Goal: Task Accomplishment & Management: Manage account settings

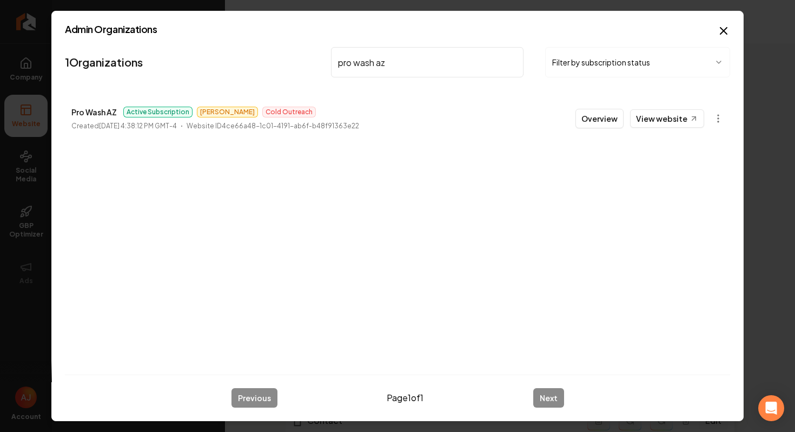
drag, startPoint x: 399, startPoint y: 62, endPoint x: 243, endPoint y: 51, distance: 155.6
click at [243, 51] on nav "1 Organizations pro wash az Filter by subscription status" at bounding box center [397, 67] width 665 height 48
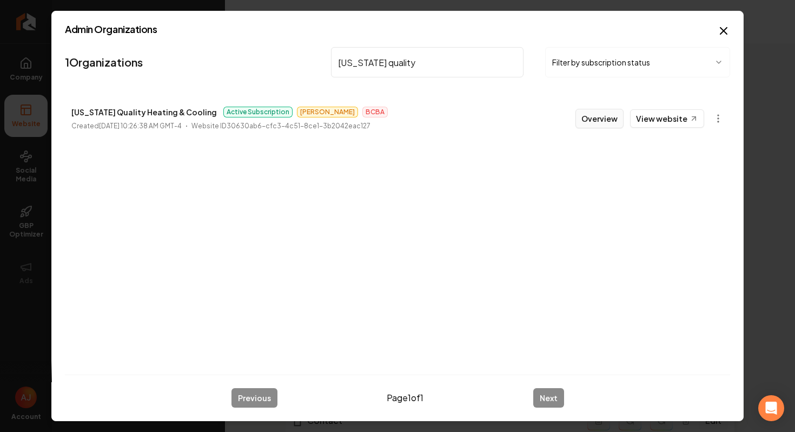
type input "[US_STATE] quality"
click at [618, 120] on button "Overview" at bounding box center [600, 118] width 48 height 19
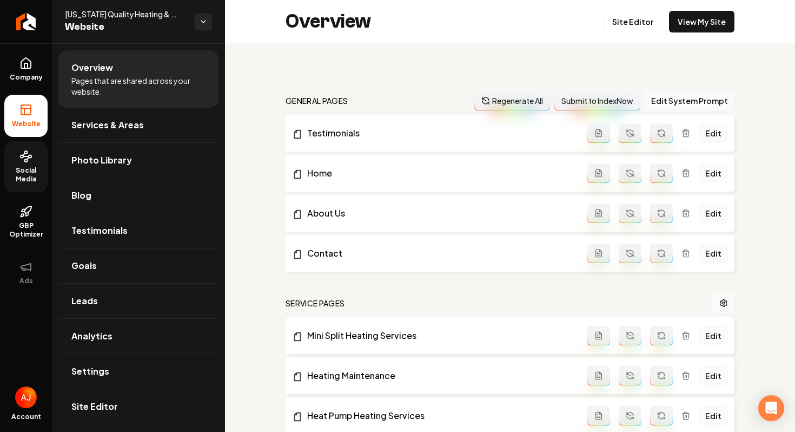
click at [19, 151] on icon at bounding box center [25, 156] width 13 height 13
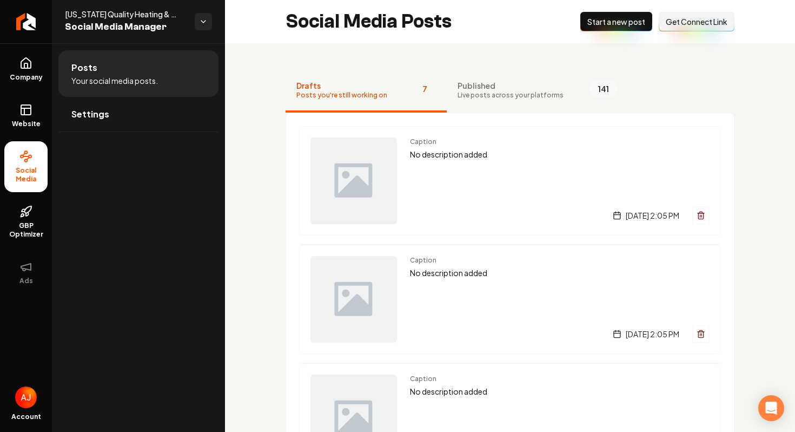
click at [690, 29] on button "Connect Link Get Connect Link" at bounding box center [697, 21] width 76 height 19
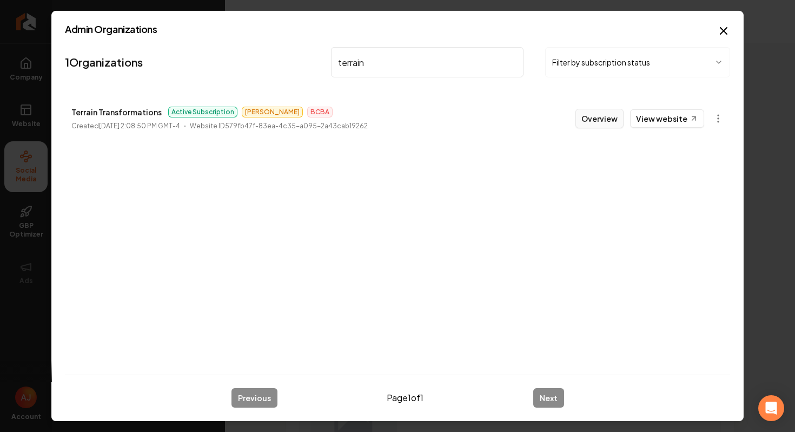
type input "terrain"
click at [586, 121] on button "Overview" at bounding box center [600, 118] width 48 height 19
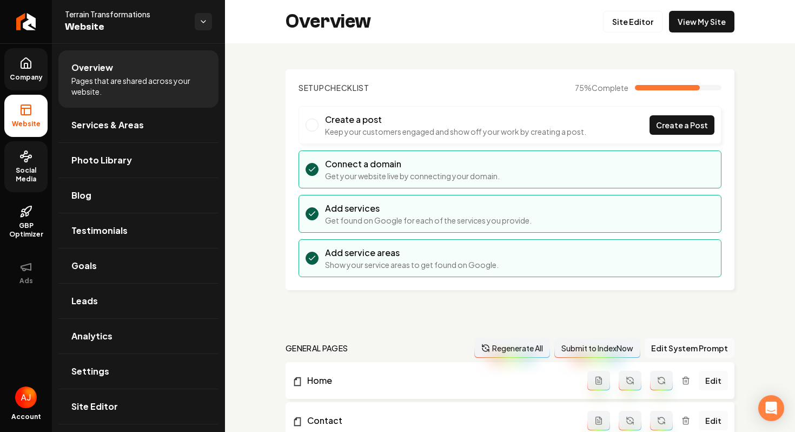
click at [27, 75] on span "Company" at bounding box center [26, 77] width 42 height 9
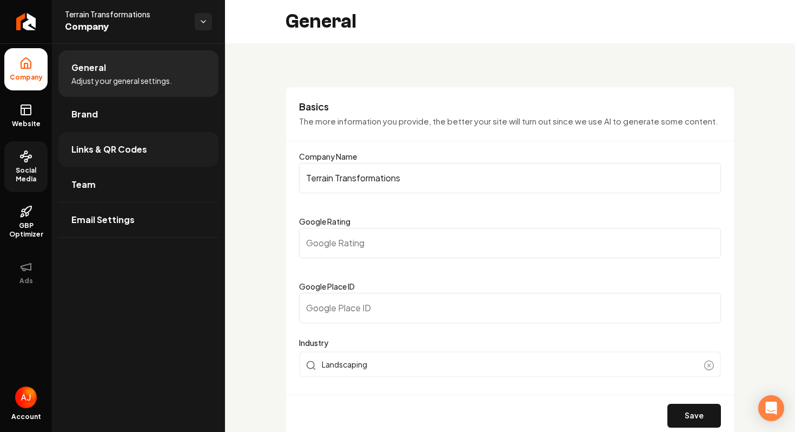
click at [127, 157] on link "Links & QR Codes" at bounding box center [138, 149] width 160 height 35
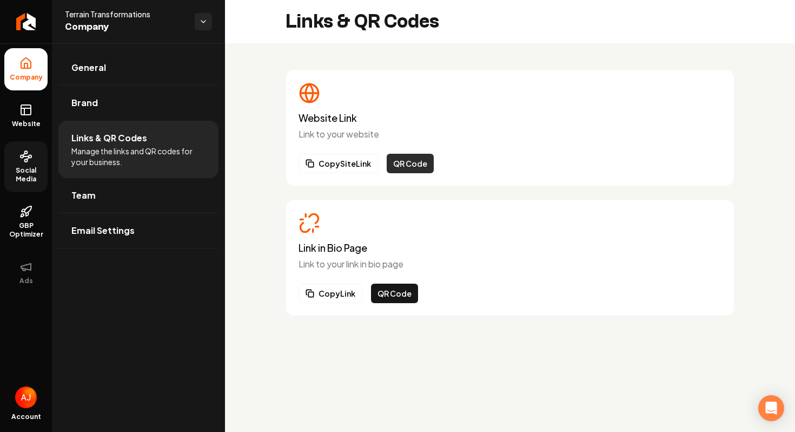
click at [401, 167] on button "QR Code" at bounding box center [410, 163] width 47 height 19
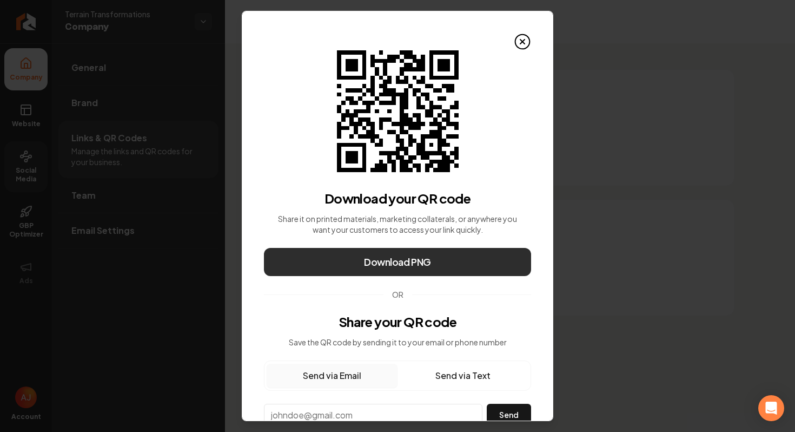
click at [378, 263] on span "Download PNG" at bounding box center [397, 261] width 67 height 15
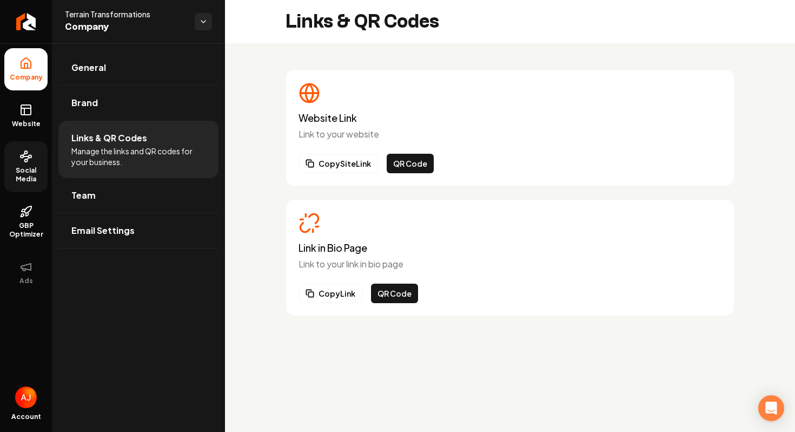
click at [20, 179] on span "Social Media" at bounding box center [25, 174] width 43 height 17
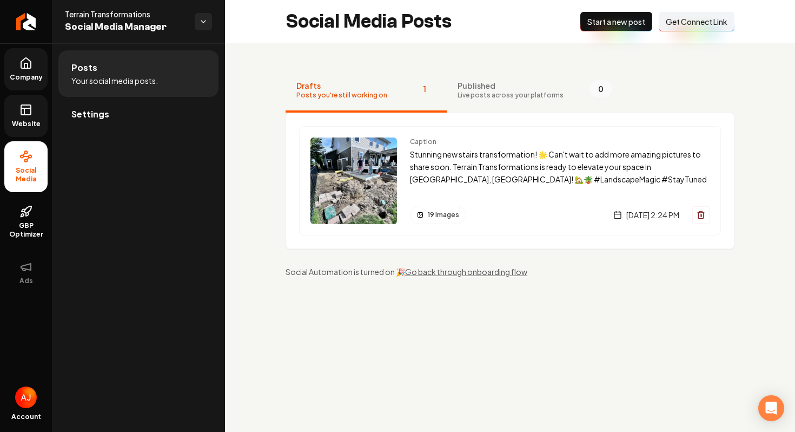
click at [25, 131] on link "Website" at bounding box center [25, 116] width 43 height 42
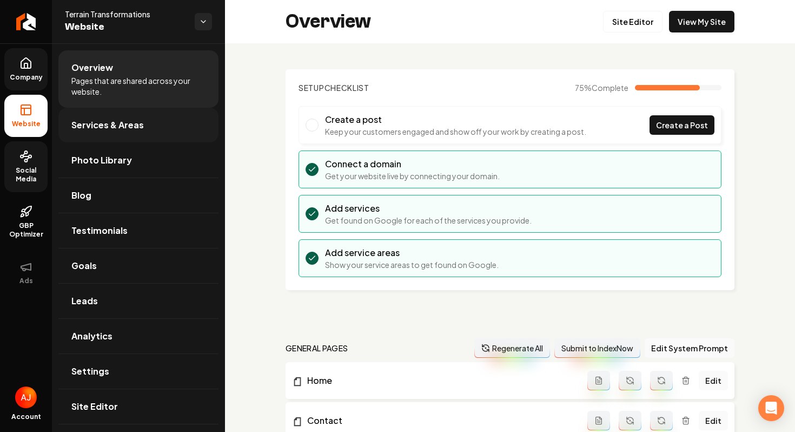
click at [153, 141] on link "Services & Areas" at bounding box center [138, 125] width 160 height 35
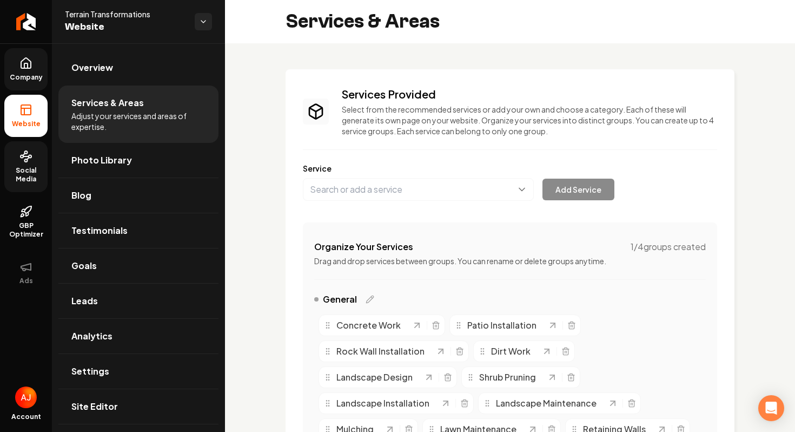
scroll to position [378, 0]
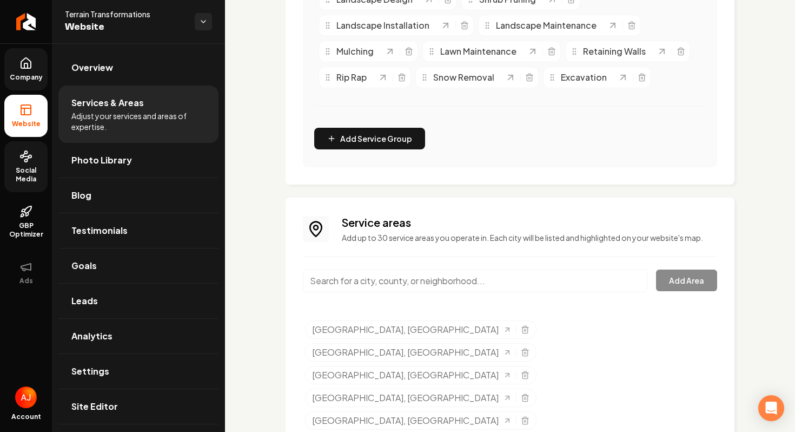
click at [379, 275] on input "Main content area" at bounding box center [475, 280] width 345 height 23
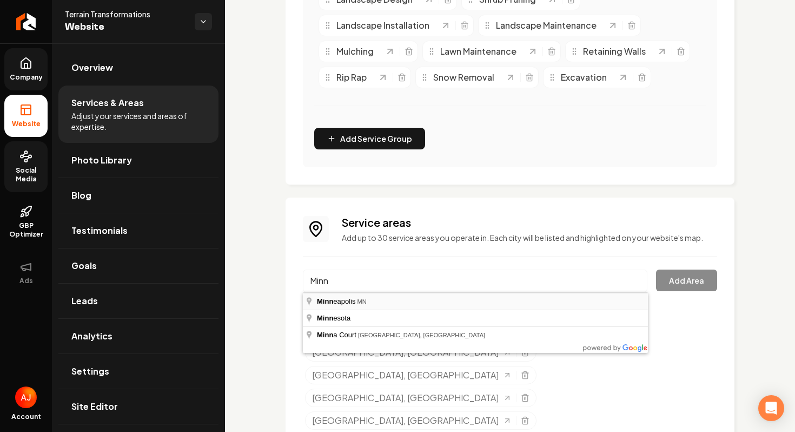
type input "[GEOGRAPHIC_DATA], [GEOGRAPHIC_DATA]"
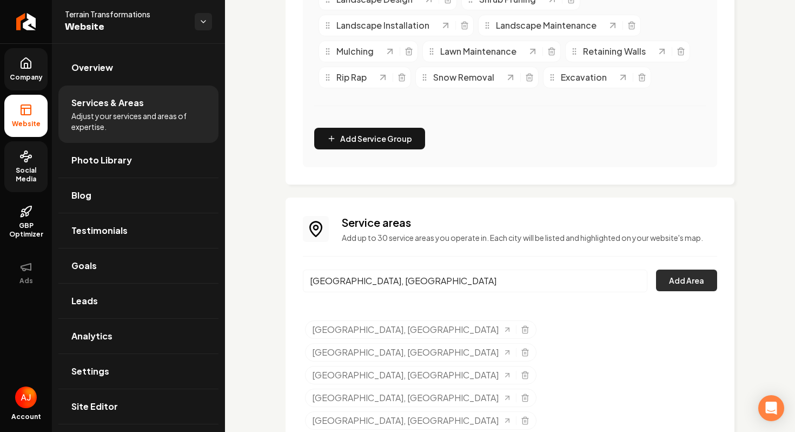
click at [708, 283] on button "Add Area" at bounding box center [686, 280] width 61 height 22
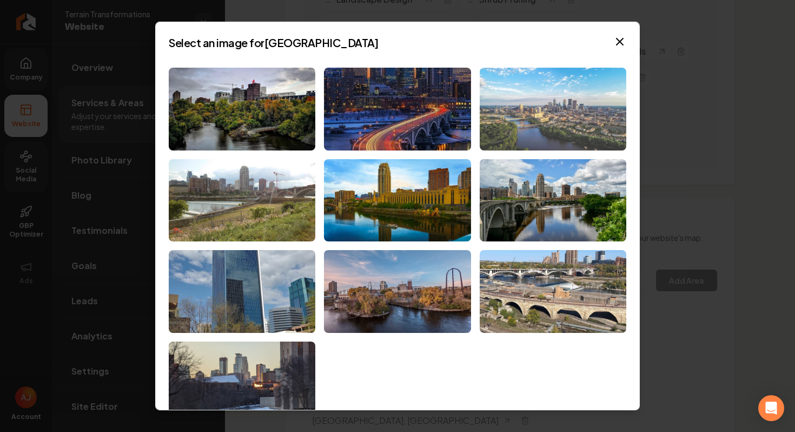
click at [549, 117] on img at bounding box center [553, 109] width 147 height 83
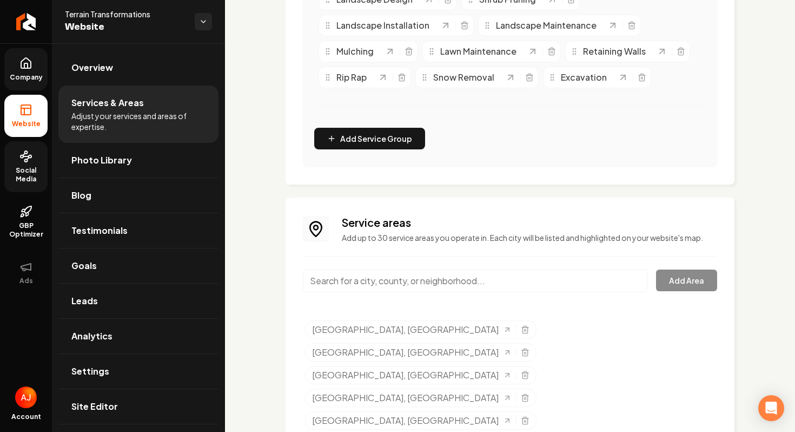
click at [249, 195] on div "Services Provided Select from the recommended services or add your own and choo…" at bounding box center [510, 117] width 570 height 902
click at [255, 256] on div "Services Provided Select from the recommended services or add your own and choo…" at bounding box center [510, 117] width 570 height 902
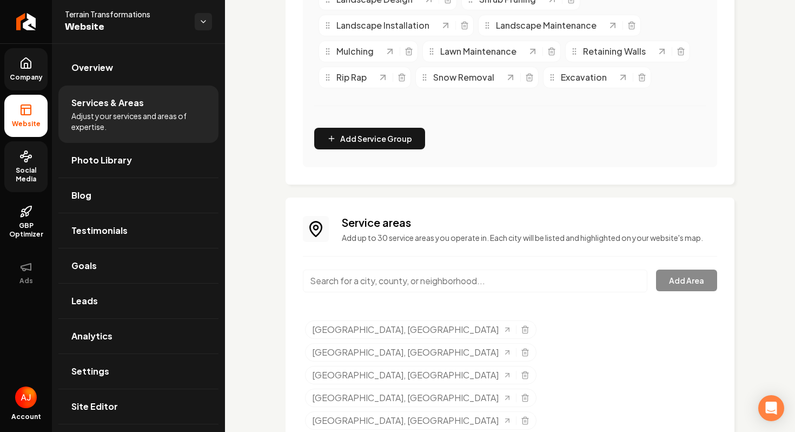
click at [349, 209] on div "Service areas Add up to 30 service areas you operate in. Each city will be list…" at bounding box center [510, 369] width 449 height 345
click at [349, 285] on input "Main content area" at bounding box center [475, 280] width 345 height 23
click at [286, 261] on div "Service areas Add up to 30 service areas you operate in. Each city will be list…" at bounding box center [510, 369] width 449 height 345
click at [276, 246] on div "Services Provided Select from the recommended services or add your own and choo…" at bounding box center [510, 117] width 570 height 902
click at [278, 246] on div "Services Provided Select from the recommended services or add your own and choo…" at bounding box center [510, 117] width 570 height 902
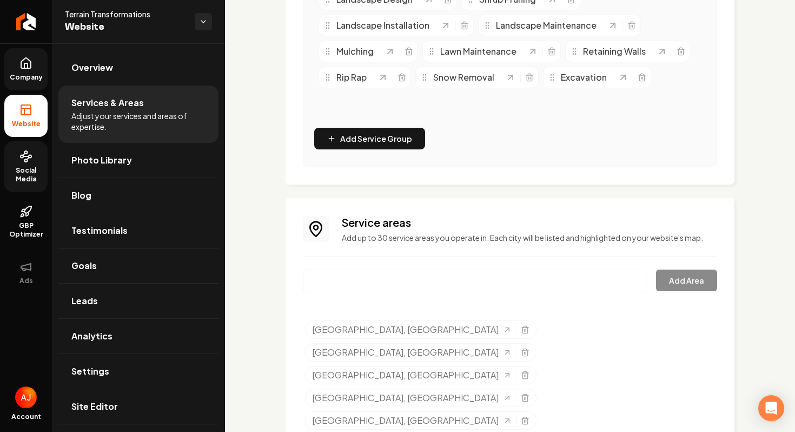
click at [291, 194] on div "Services Provided Select from the recommended services or add your own and choo…" at bounding box center [510, 117] width 449 height 850
click at [306, 197] on div "Service areas Add up to 30 service areas you operate in. Each city will be list…" at bounding box center [510, 369] width 449 height 345
click at [371, 286] on input "Main content area" at bounding box center [475, 280] width 345 height 23
click at [378, 280] on input "st pau" at bounding box center [475, 280] width 345 height 23
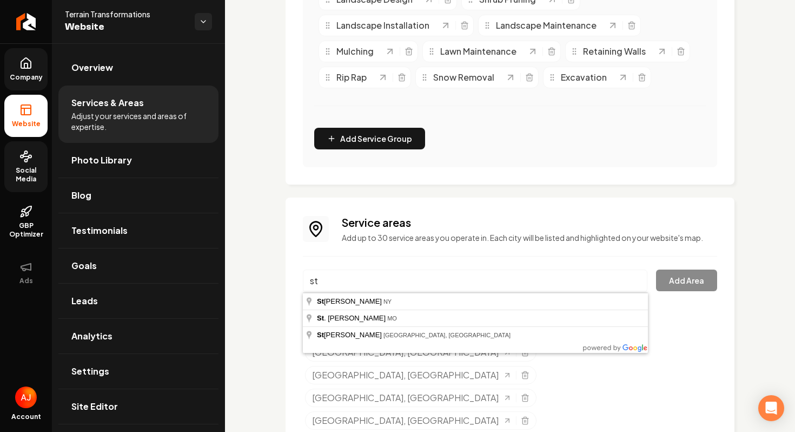
type input "s"
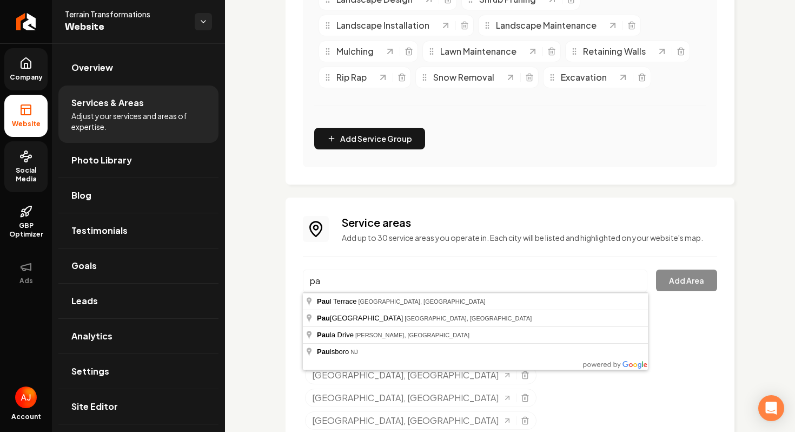
type input "p"
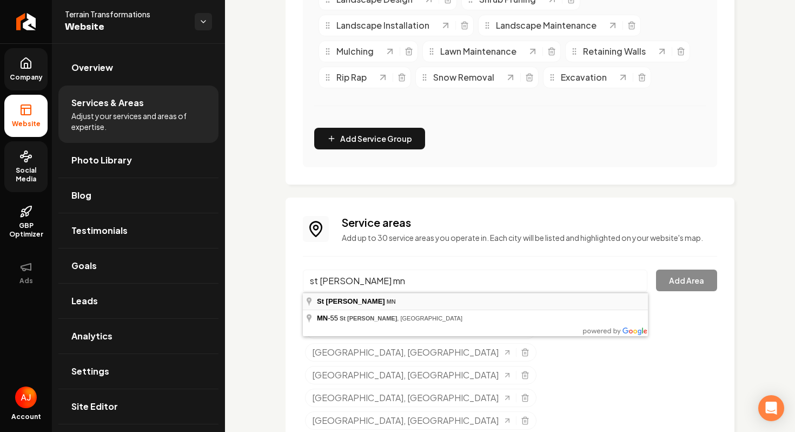
type input "[GEOGRAPHIC_DATA][PERSON_NAME], [GEOGRAPHIC_DATA]"
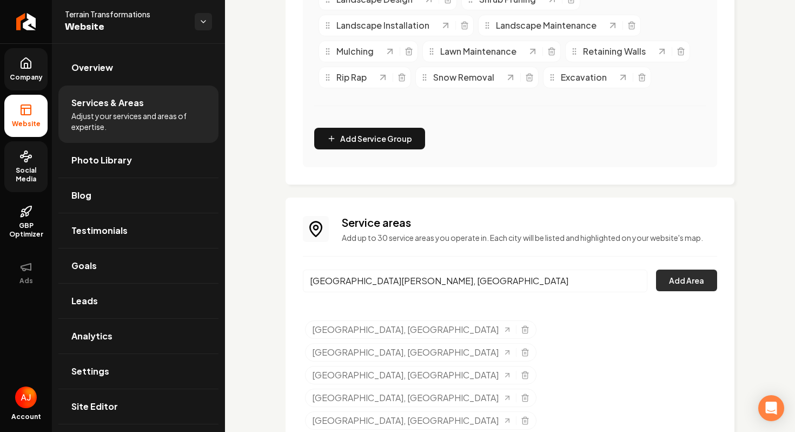
click at [696, 280] on button "Add Area" at bounding box center [686, 280] width 61 height 22
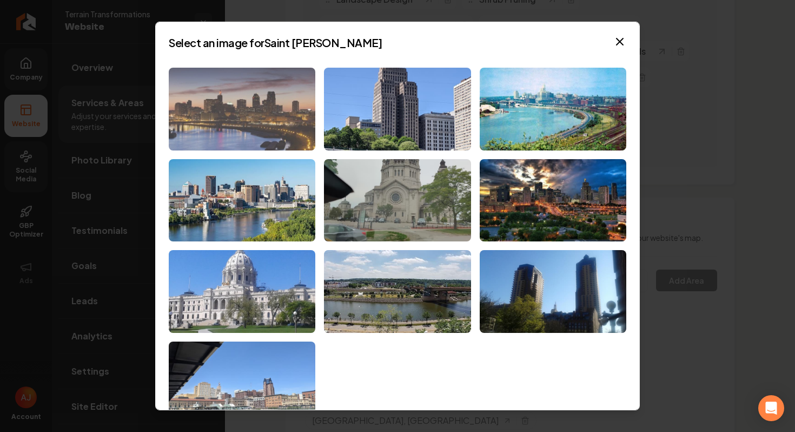
click at [267, 130] on img at bounding box center [242, 109] width 147 height 83
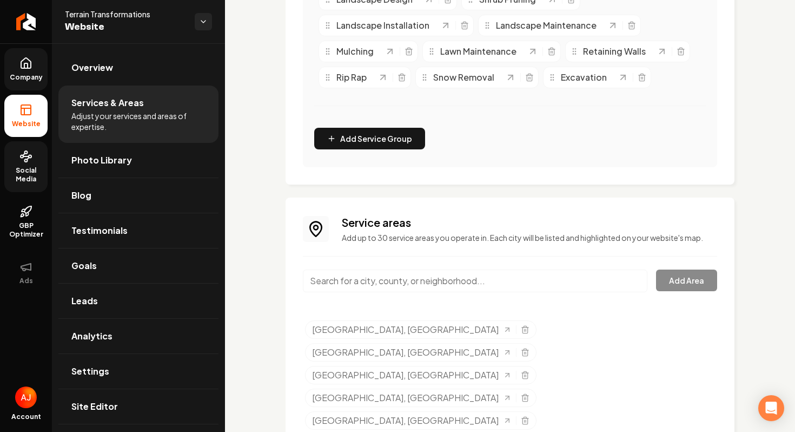
click at [337, 282] on input "Main content area" at bounding box center [475, 280] width 345 height 23
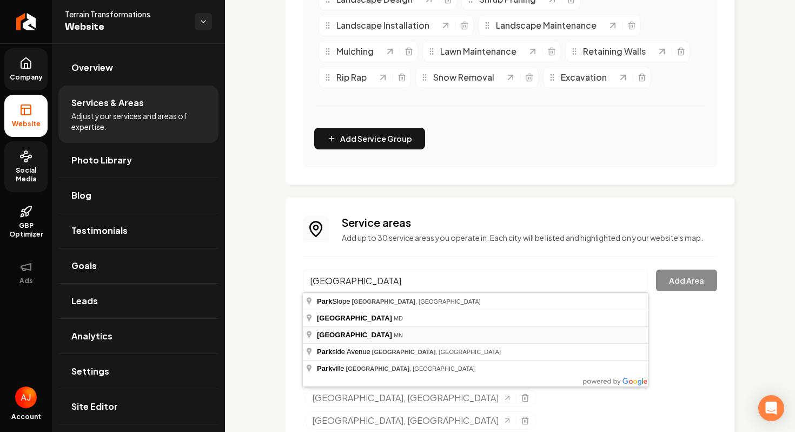
type input "[GEOGRAPHIC_DATA], [GEOGRAPHIC_DATA]"
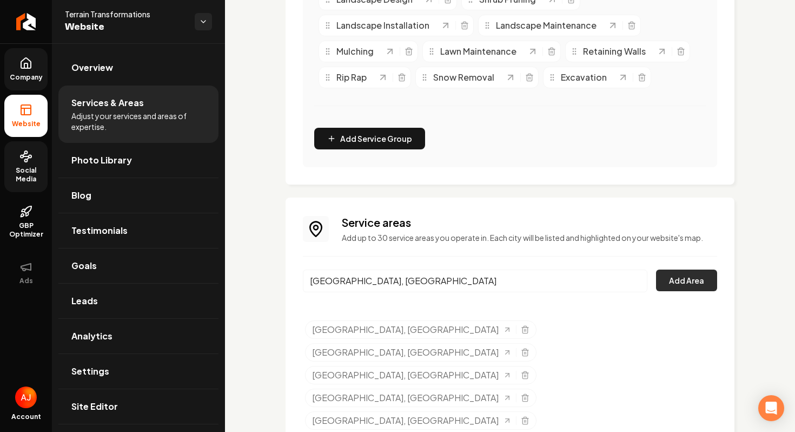
click at [672, 277] on button "Add Area" at bounding box center [686, 280] width 61 height 22
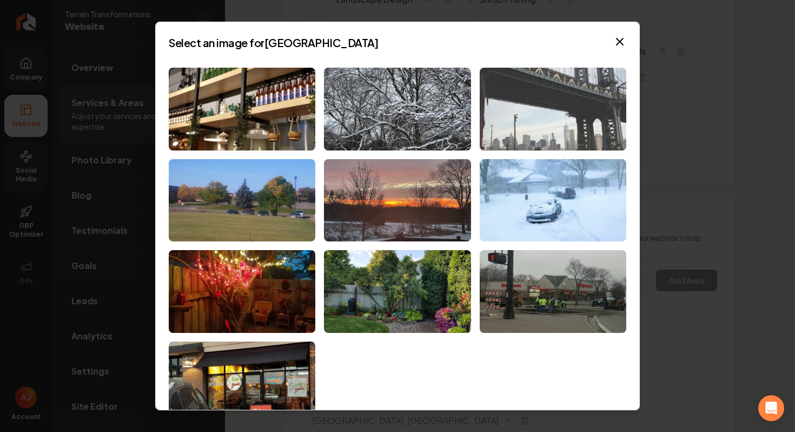
click at [534, 95] on img at bounding box center [553, 109] width 147 height 83
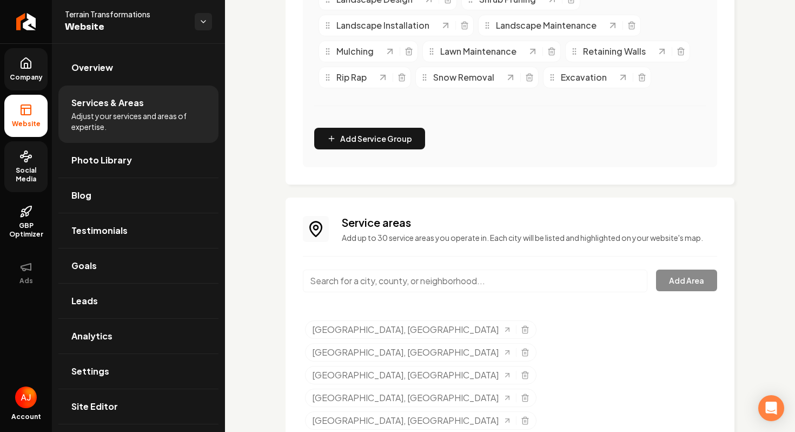
click at [331, 284] on input "Main content area" at bounding box center [475, 280] width 345 height 23
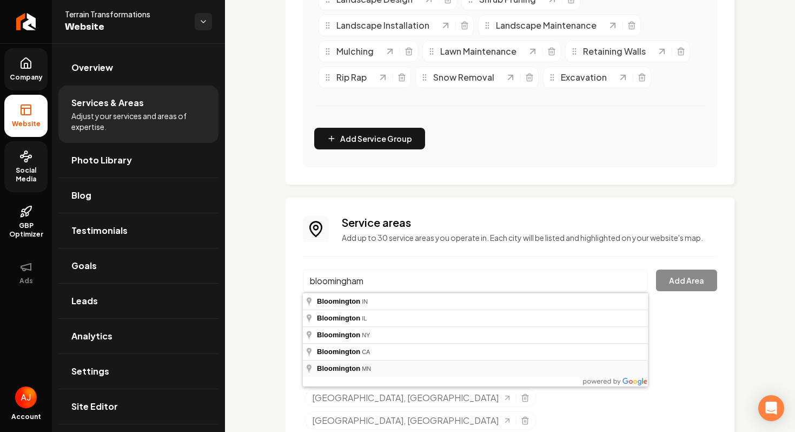
type input "[GEOGRAPHIC_DATA], [GEOGRAPHIC_DATA]"
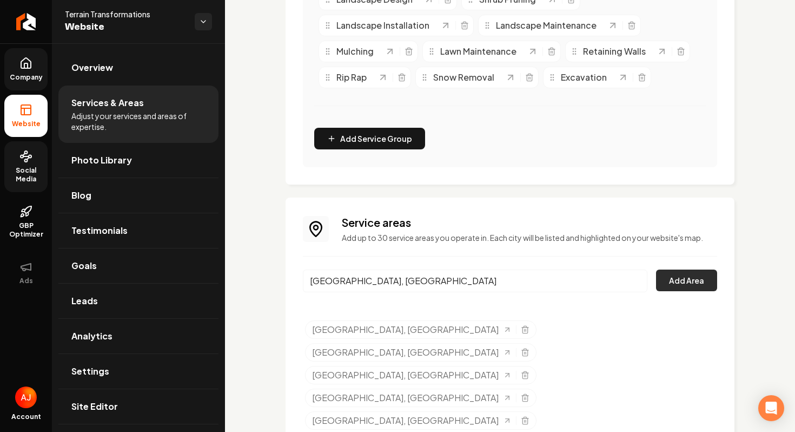
click at [675, 287] on button "Add Area" at bounding box center [686, 280] width 61 height 22
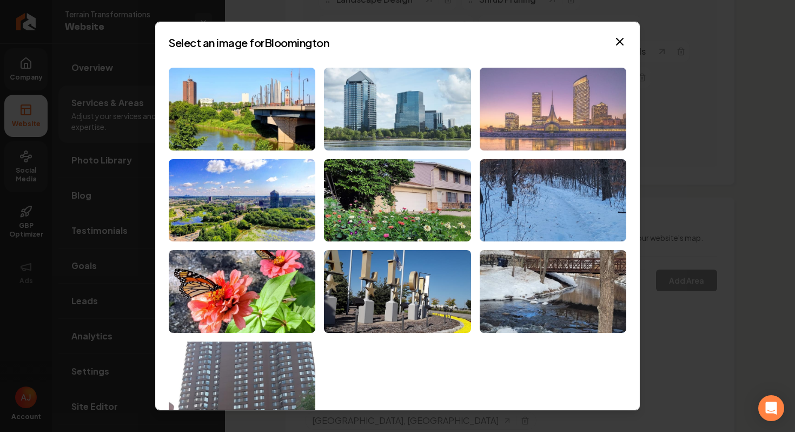
click at [592, 149] on img at bounding box center [553, 109] width 147 height 83
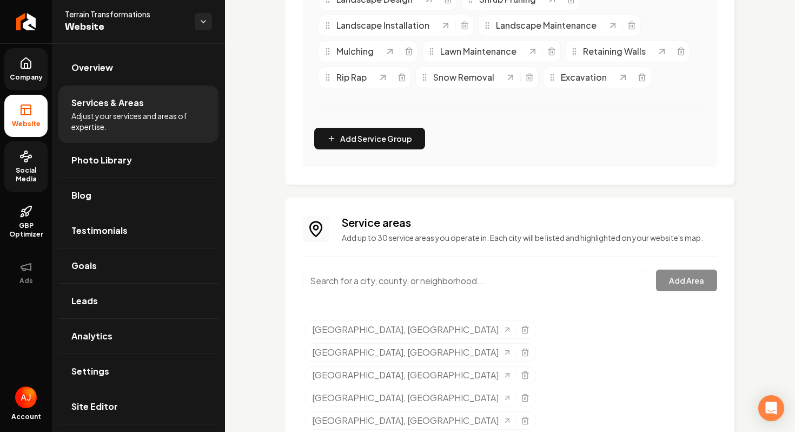
click at [381, 290] on input "Main content area" at bounding box center [475, 280] width 345 height 23
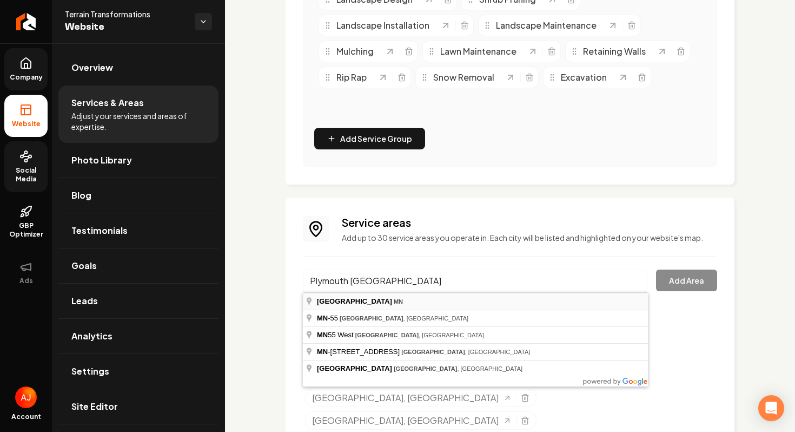
type input "[GEOGRAPHIC_DATA], [GEOGRAPHIC_DATA]"
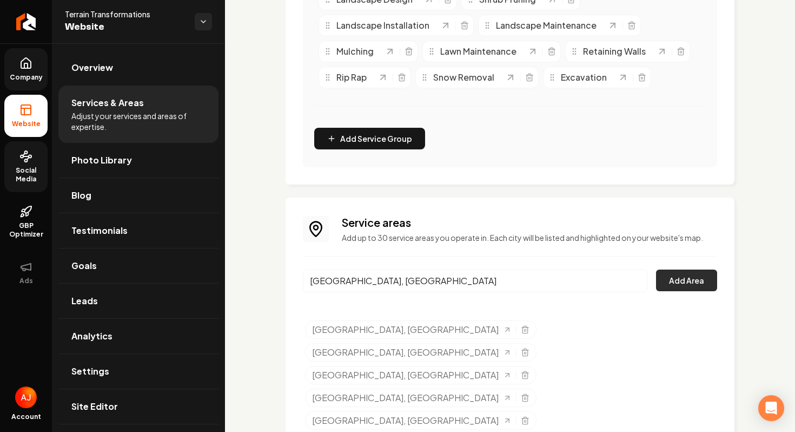
click at [689, 286] on button "Add Area" at bounding box center [686, 280] width 61 height 22
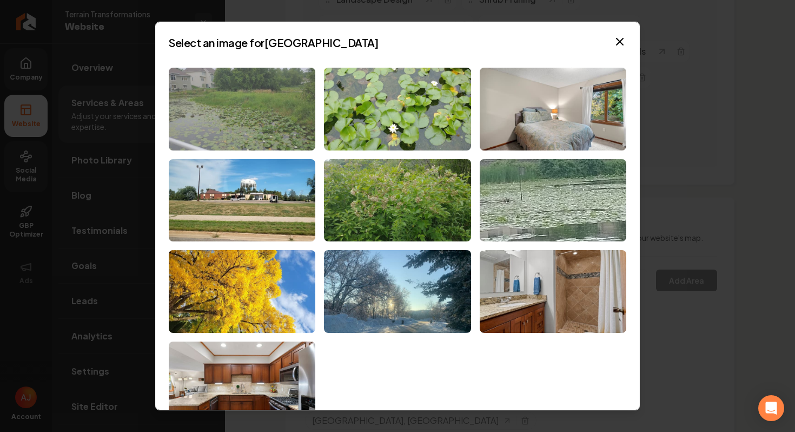
click at [282, 131] on img at bounding box center [242, 109] width 147 height 83
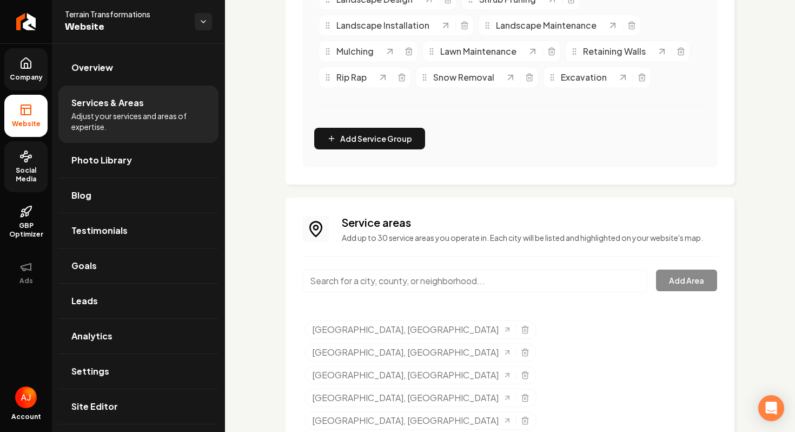
click at [349, 286] on input "Main content area" at bounding box center [475, 280] width 345 height 23
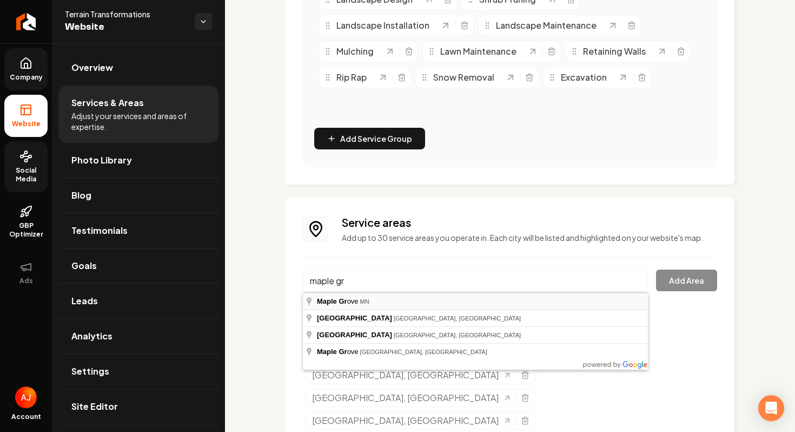
type input "[GEOGRAPHIC_DATA], [GEOGRAPHIC_DATA]"
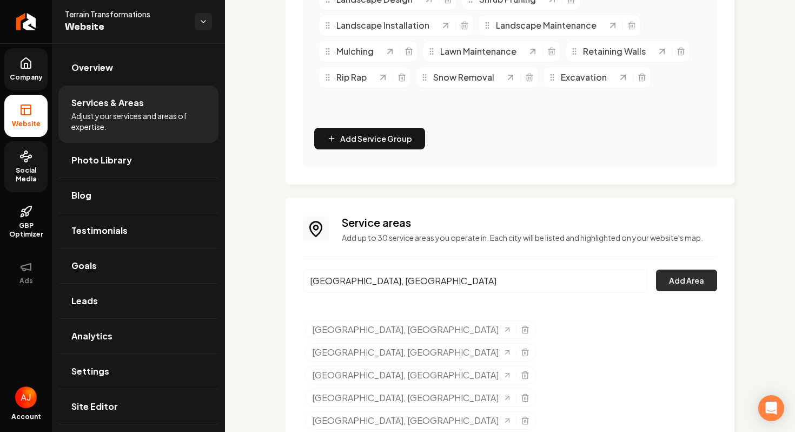
click at [665, 285] on button "Add Area" at bounding box center [686, 280] width 61 height 22
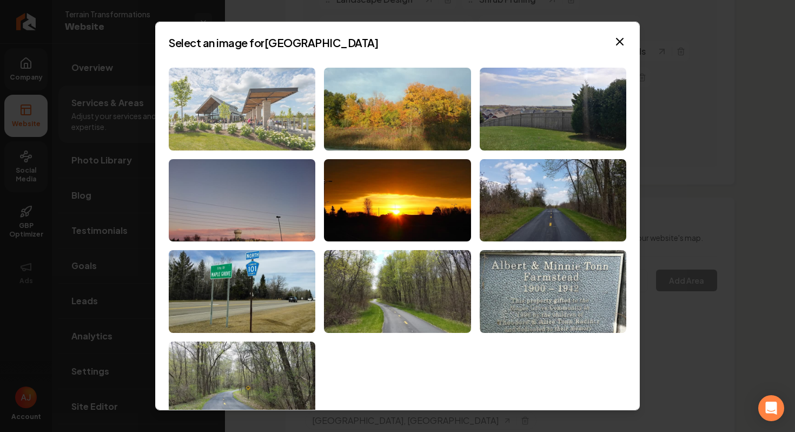
click at [213, 89] on img at bounding box center [242, 109] width 147 height 83
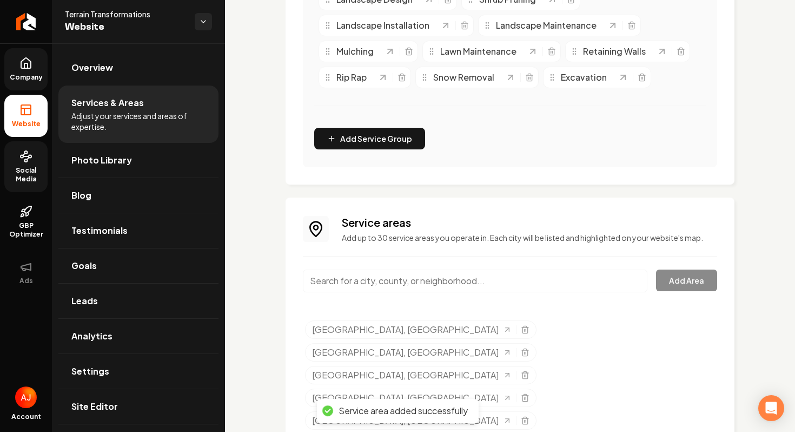
click at [323, 281] on input "Main content area" at bounding box center [475, 280] width 345 height 23
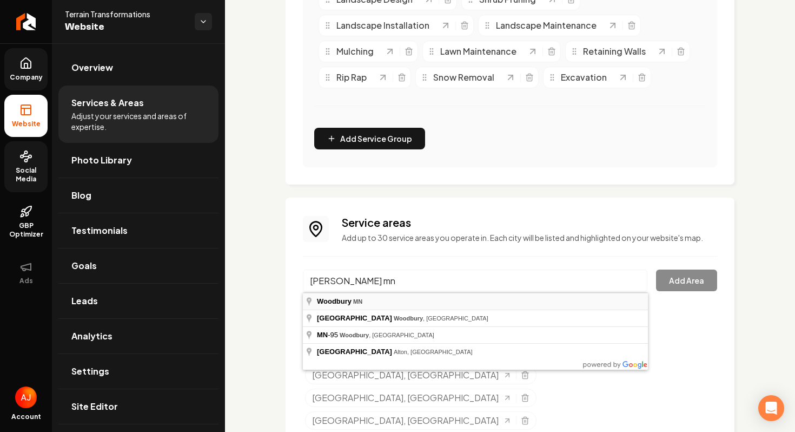
type input "[GEOGRAPHIC_DATA], [GEOGRAPHIC_DATA]"
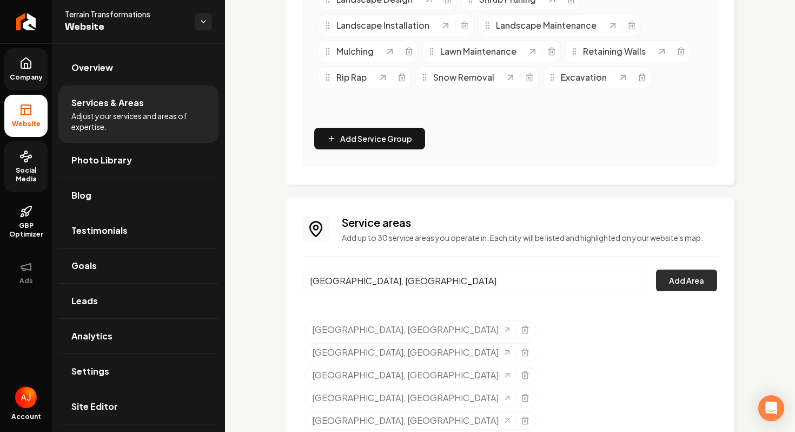
click at [678, 274] on button "Add Area" at bounding box center [686, 280] width 61 height 22
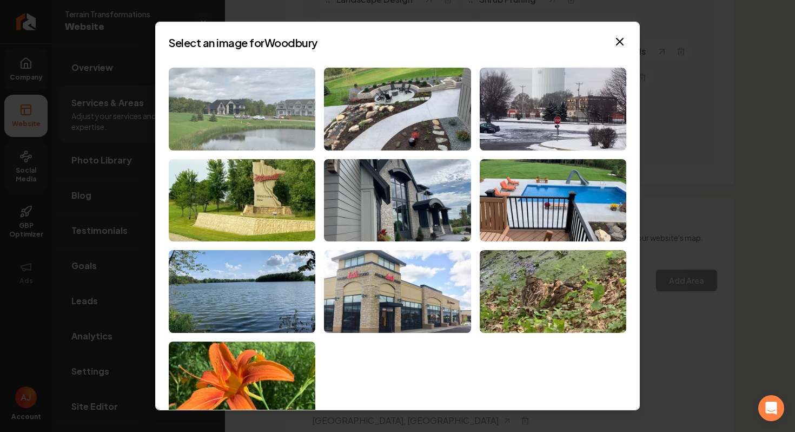
click at [276, 116] on img at bounding box center [242, 109] width 147 height 83
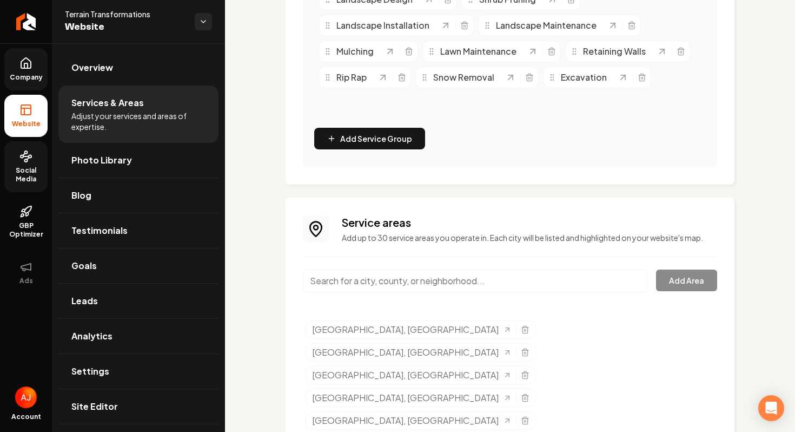
click at [430, 278] on input "Main content area" at bounding box center [475, 280] width 345 height 23
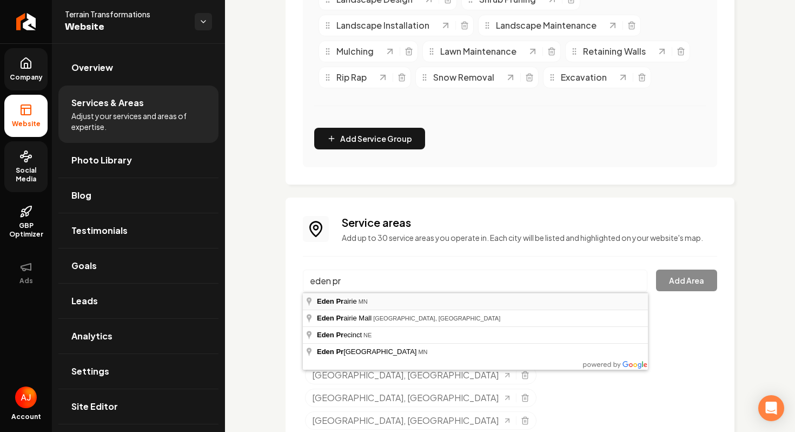
type input "[GEOGRAPHIC_DATA], [GEOGRAPHIC_DATA]"
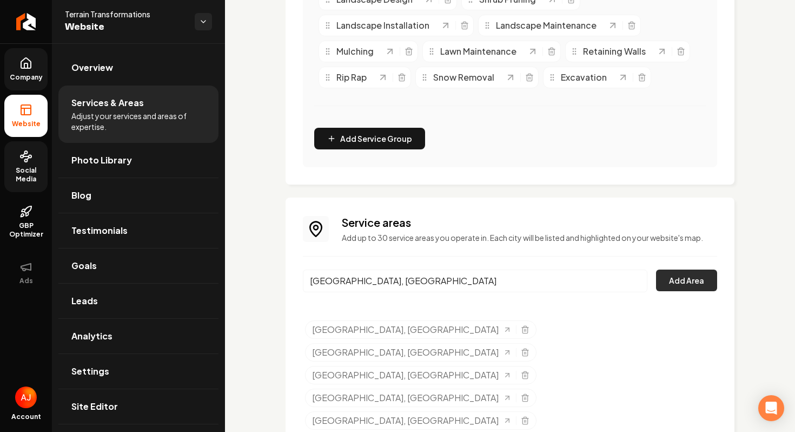
click at [672, 279] on button "Add Area" at bounding box center [686, 280] width 61 height 22
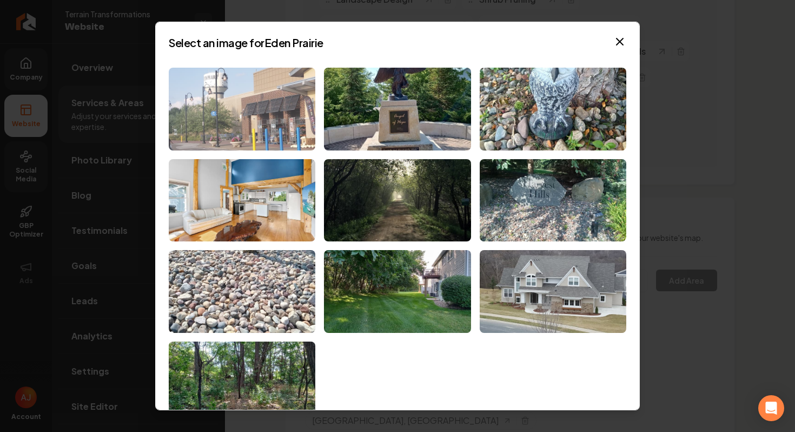
click at [206, 116] on img at bounding box center [242, 109] width 147 height 83
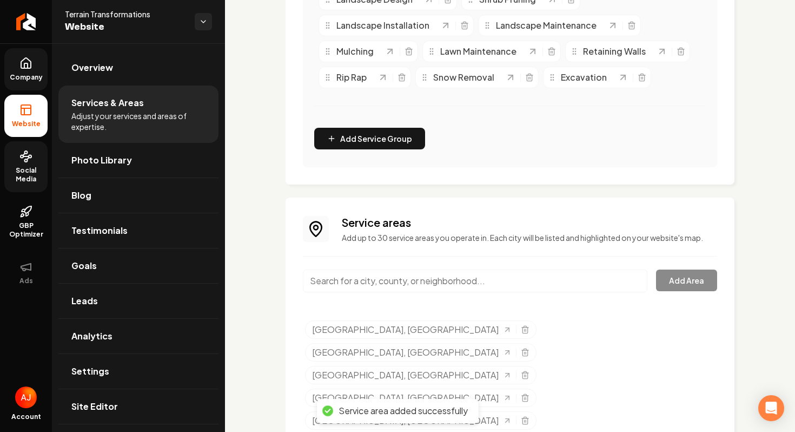
click at [412, 287] on input "Main content area" at bounding box center [475, 280] width 345 height 23
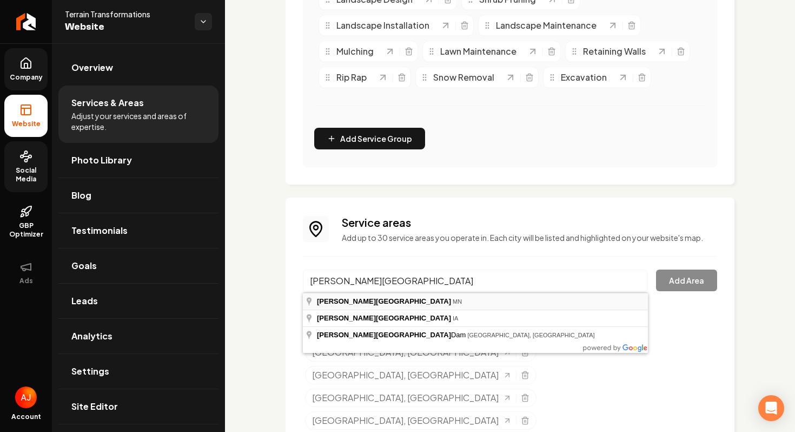
type input "[GEOGRAPHIC_DATA], [GEOGRAPHIC_DATA]"
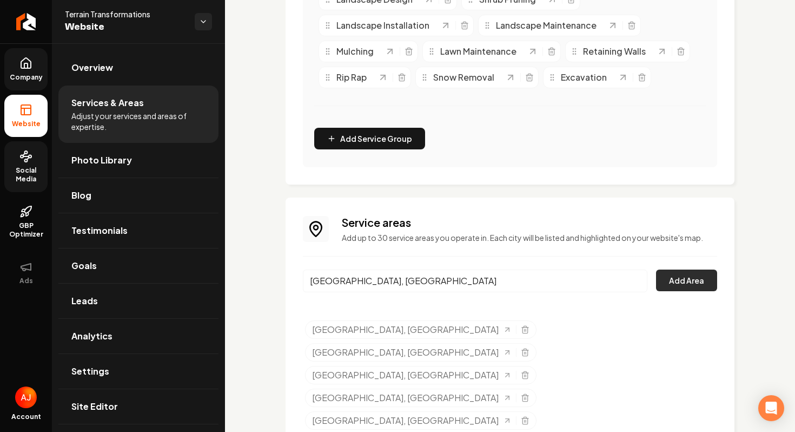
click at [680, 283] on button "Add Area" at bounding box center [686, 280] width 61 height 22
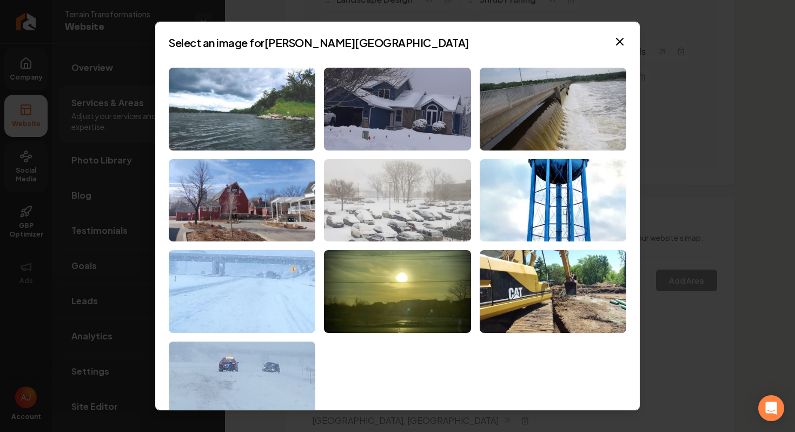
click at [235, 100] on img at bounding box center [242, 109] width 147 height 83
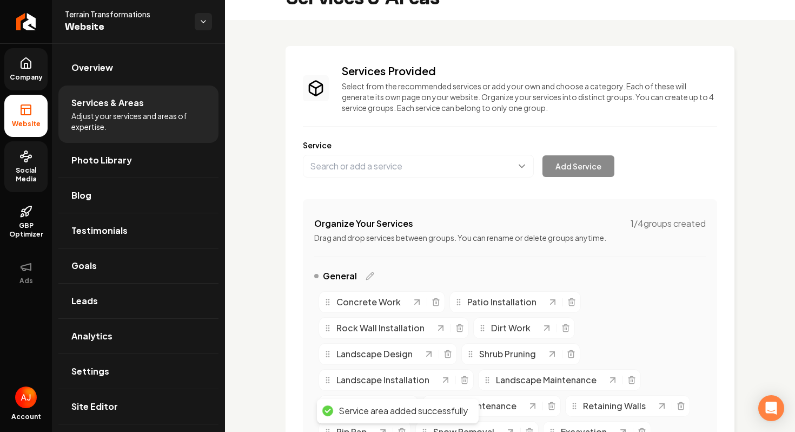
scroll to position [0, 0]
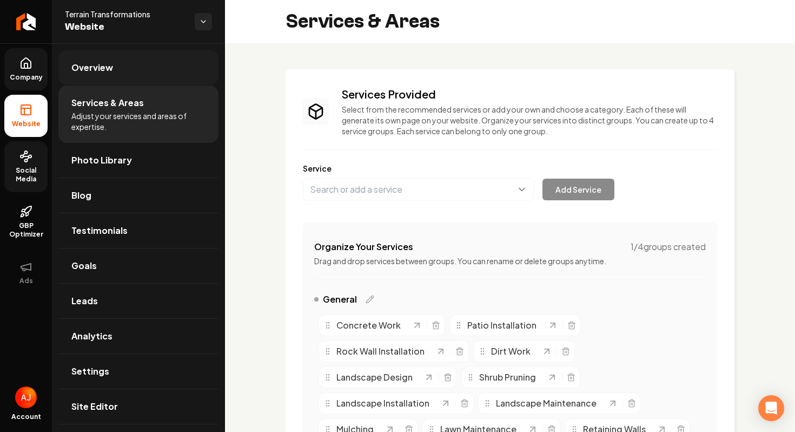
click at [112, 75] on link "Overview" at bounding box center [138, 67] width 160 height 35
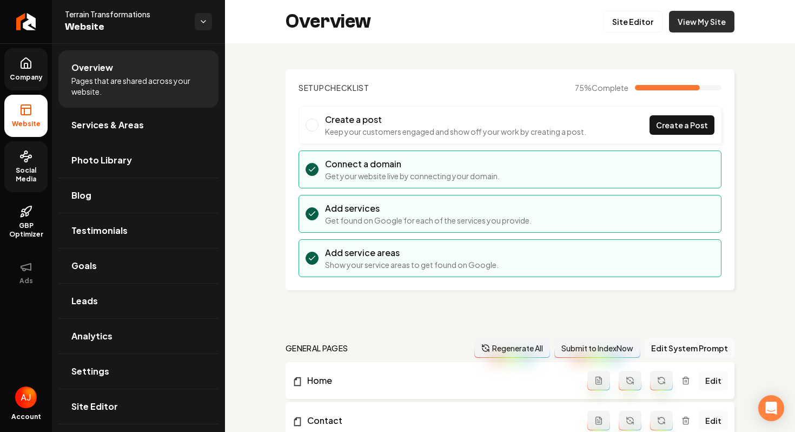
click at [691, 26] on link "View My Site" at bounding box center [701, 22] width 65 height 22
click at [136, 127] on span "Services & Areas" at bounding box center [107, 124] width 72 height 13
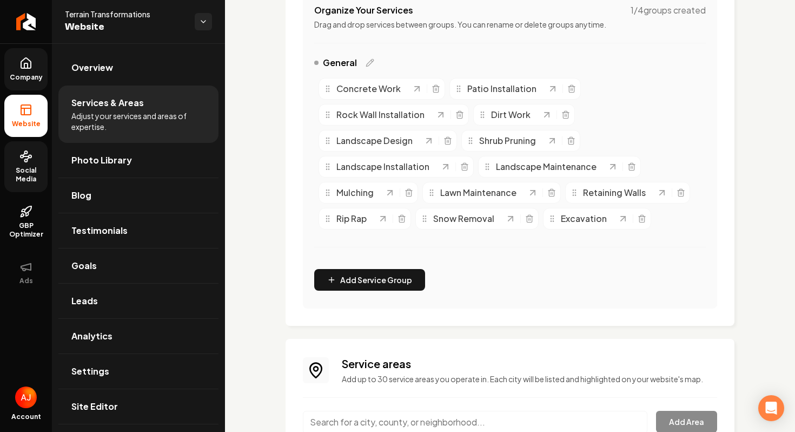
scroll to position [446, 0]
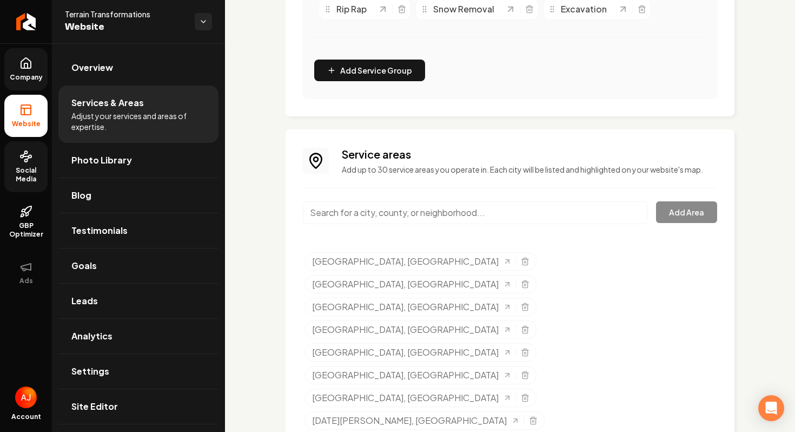
click at [395, 213] on input "Main content area" at bounding box center [475, 212] width 345 height 23
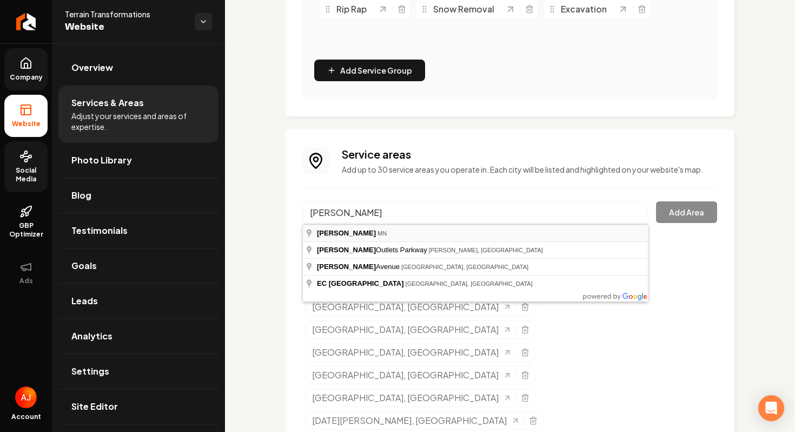
type input "[PERSON_NAME], [GEOGRAPHIC_DATA]"
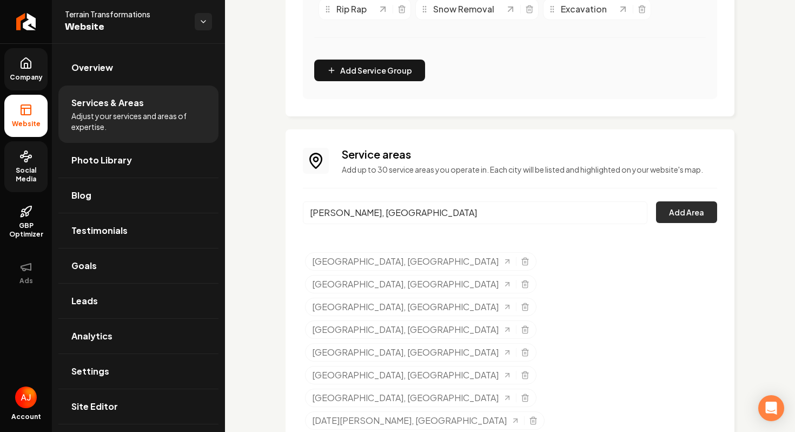
click at [695, 214] on button "Add Area" at bounding box center [686, 212] width 61 height 22
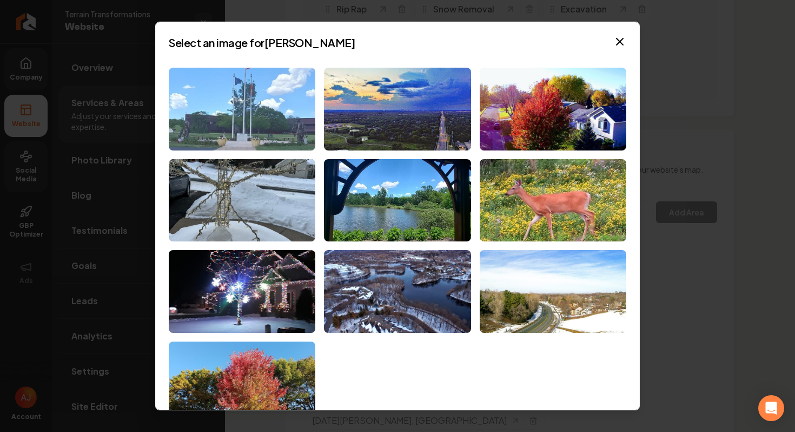
click at [253, 131] on img at bounding box center [242, 109] width 147 height 83
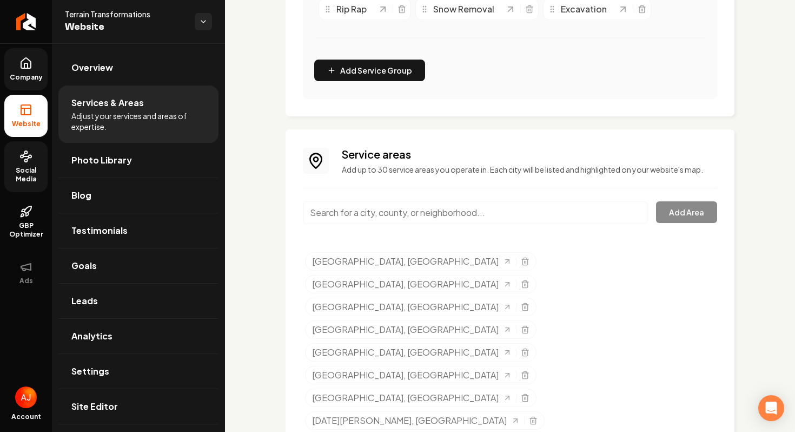
click at [356, 216] on input "Main content area" at bounding box center [475, 212] width 345 height 23
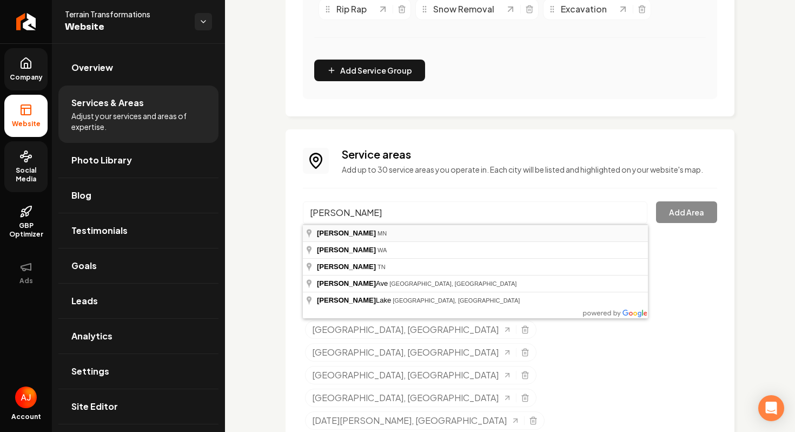
type input "Blaine, [GEOGRAPHIC_DATA]"
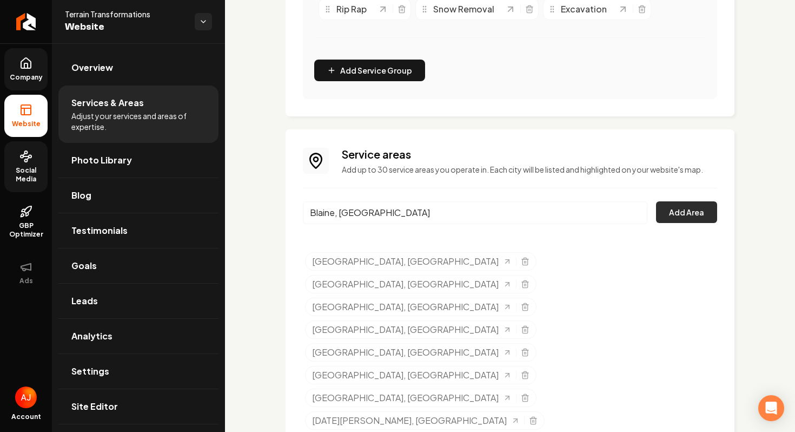
click at [684, 216] on button "Add Area" at bounding box center [686, 212] width 61 height 22
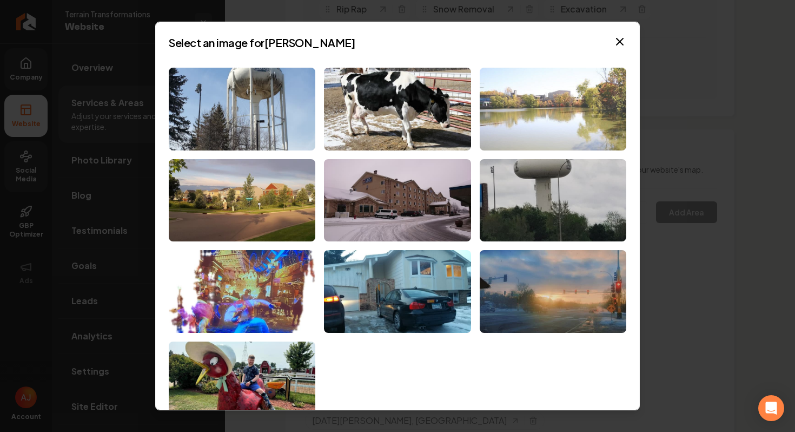
click at [560, 103] on img at bounding box center [553, 109] width 147 height 83
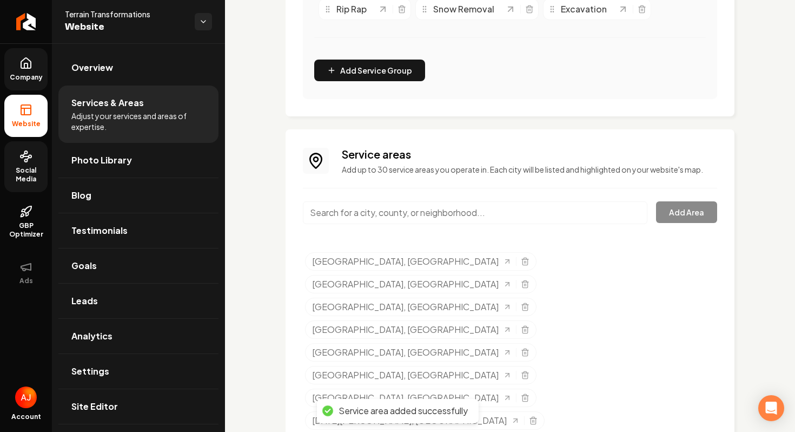
click at [454, 202] on input "Main content area" at bounding box center [475, 212] width 345 height 23
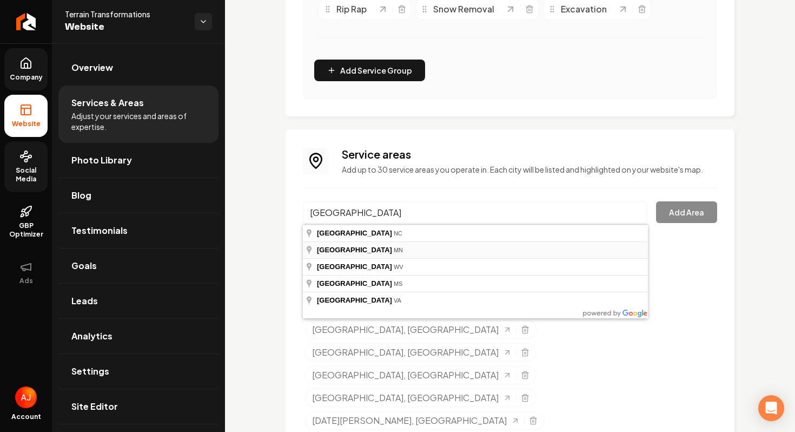
type input "[GEOGRAPHIC_DATA], [GEOGRAPHIC_DATA]"
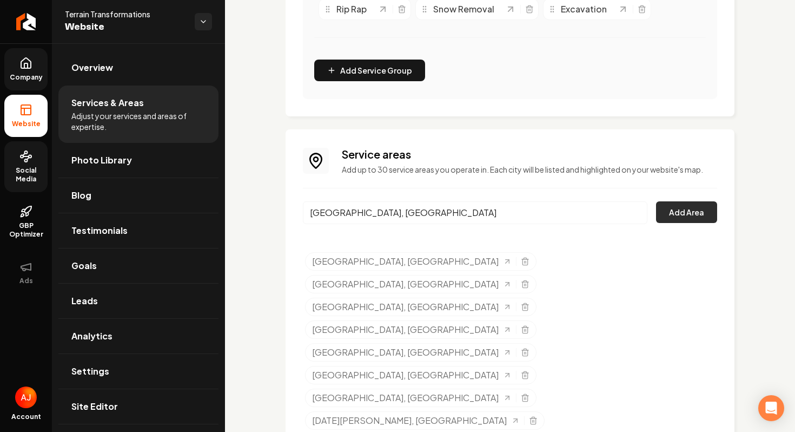
click at [672, 208] on button "Add Area" at bounding box center [686, 212] width 61 height 22
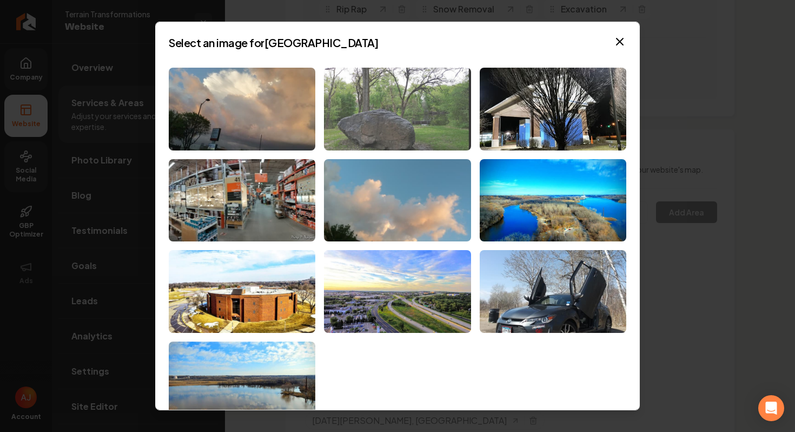
click at [352, 134] on img at bounding box center [397, 109] width 147 height 83
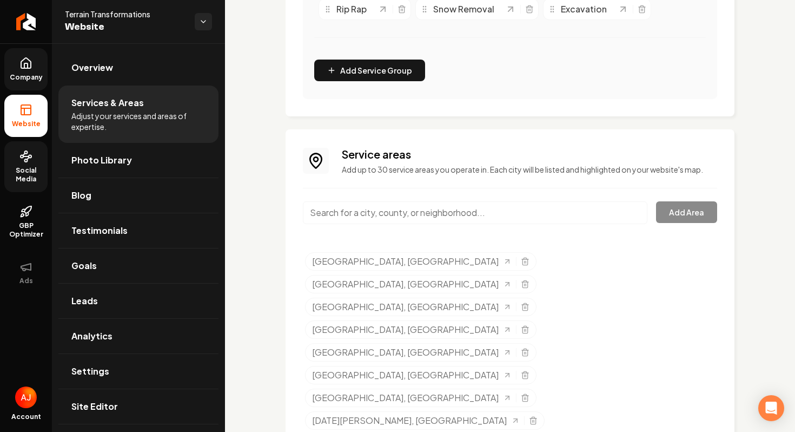
click at [370, 209] on input "Main content area" at bounding box center [475, 212] width 345 height 23
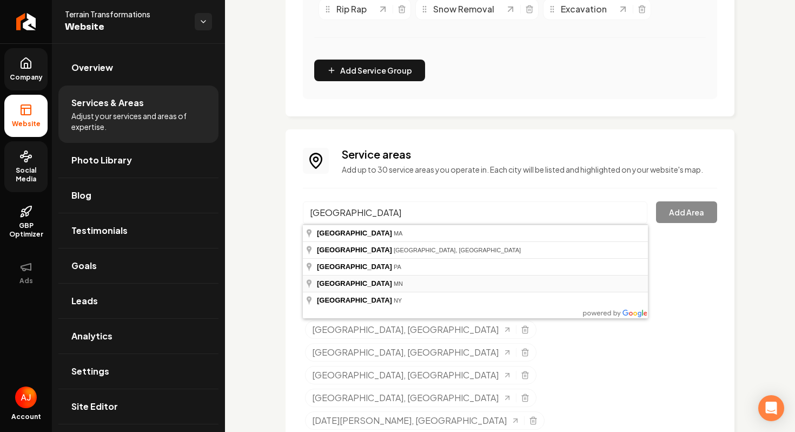
type input "[GEOGRAPHIC_DATA], [GEOGRAPHIC_DATA]"
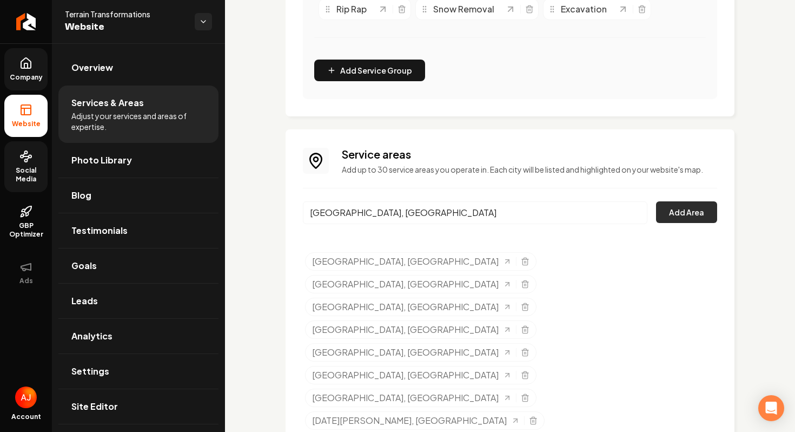
click at [683, 207] on button "Add Area" at bounding box center [686, 212] width 61 height 22
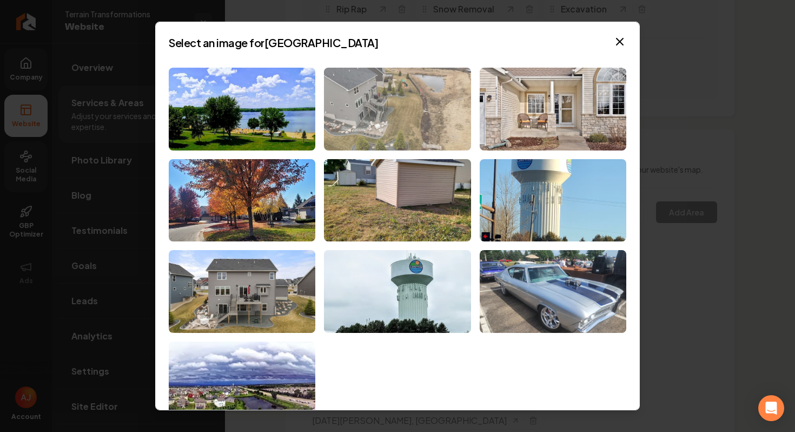
click at [356, 120] on img at bounding box center [397, 109] width 147 height 83
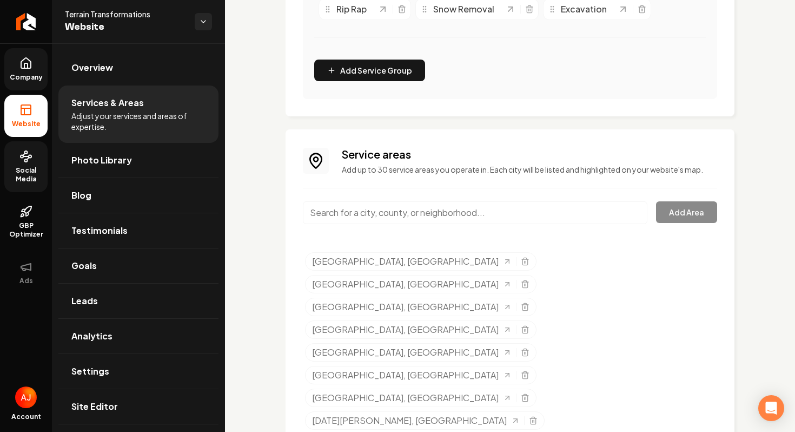
click at [340, 214] on input "Main content area" at bounding box center [475, 212] width 345 height 23
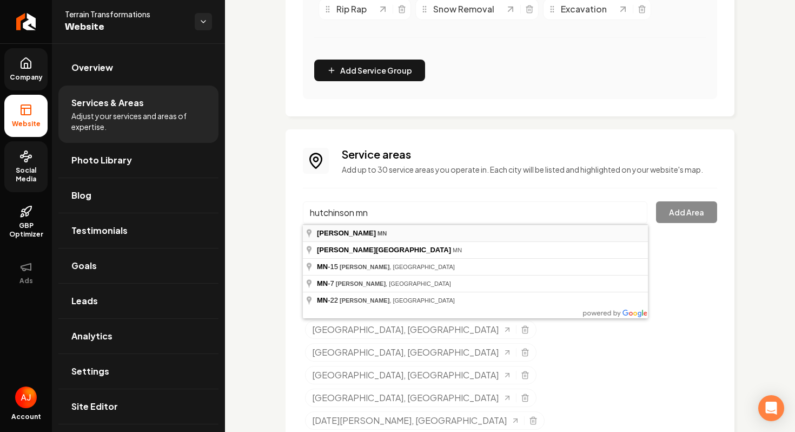
type input "[GEOGRAPHIC_DATA], [GEOGRAPHIC_DATA]"
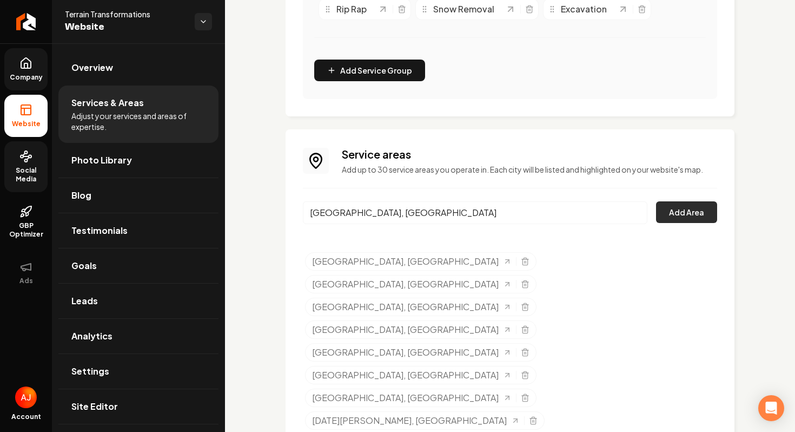
click at [681, 221] on button "Add Area" at bounding box center [686, 212] width 61 height 22
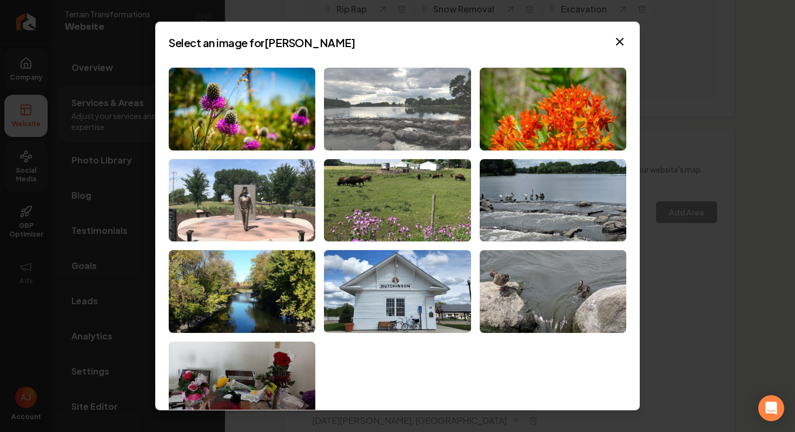
click at [452, 102] on img at bounding box center [397, 109] width 147 height 83
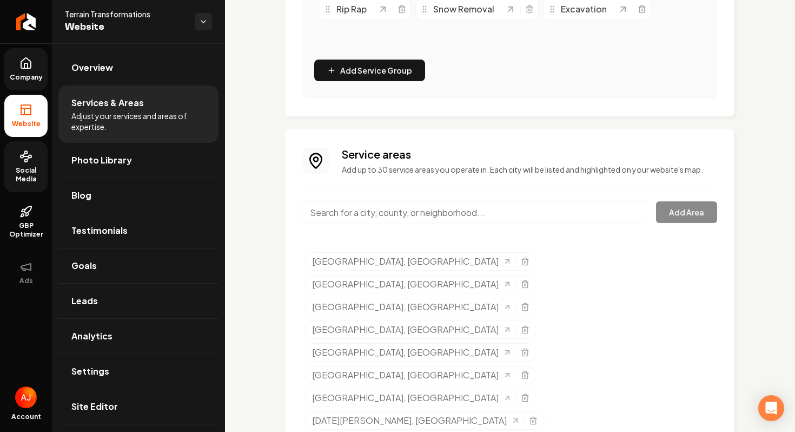
click at [347, 207] on input "Main content area" at bounding box center [475, 212] width 345 height 23
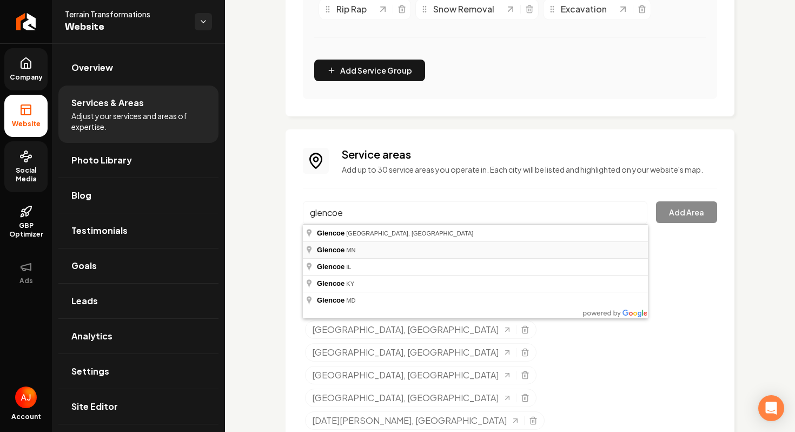
type input "[GEOGRAPHIC_DATA], [GEOGRAPHIC_DATA]"
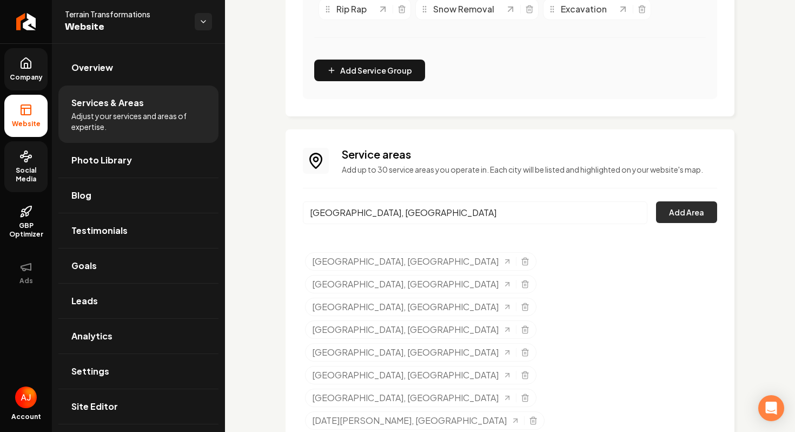
click at [695, 220] on button "Add Area" at bounding box center [686, 212] width 61 height 22
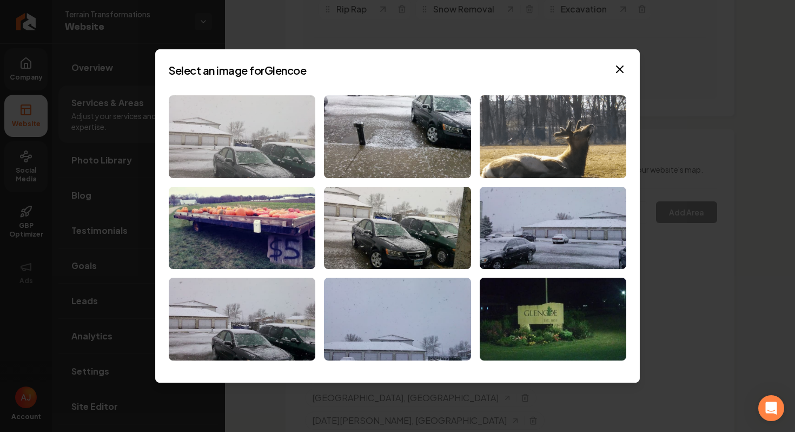
click at [281, 142] on img at bounding box center [242, 136] width 147 height 83
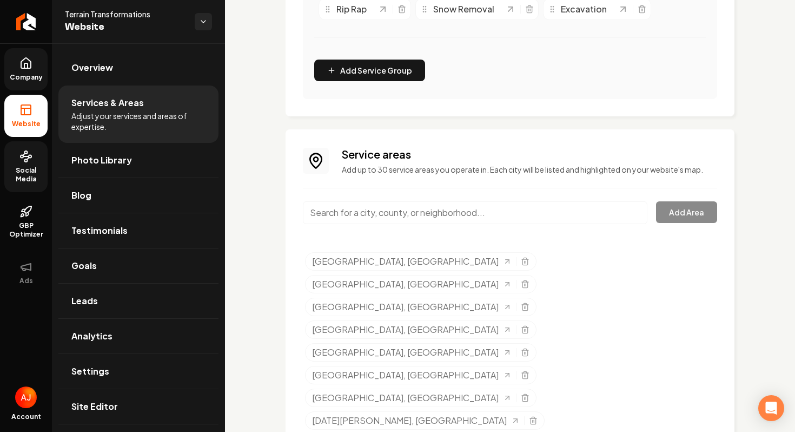
click at [397, 222] on input "Main content area" at bounding box center [475, 212] width 345 height 23
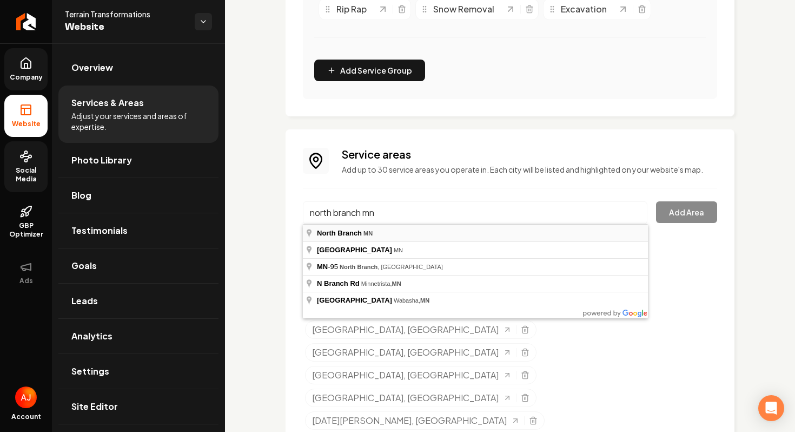
type input "[GEOGRAPHIC_DATA], [GEOGRAPHIC_DATA]"
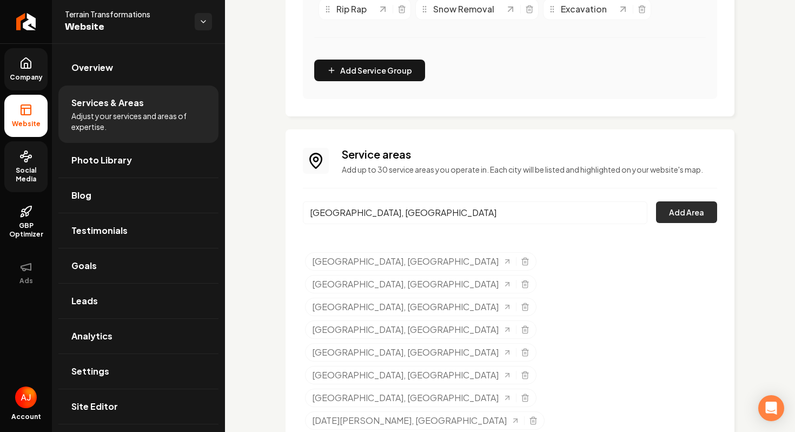
click at [676, 217] on button "Add Area" at bounding box center [686, 212] width 61 height 22
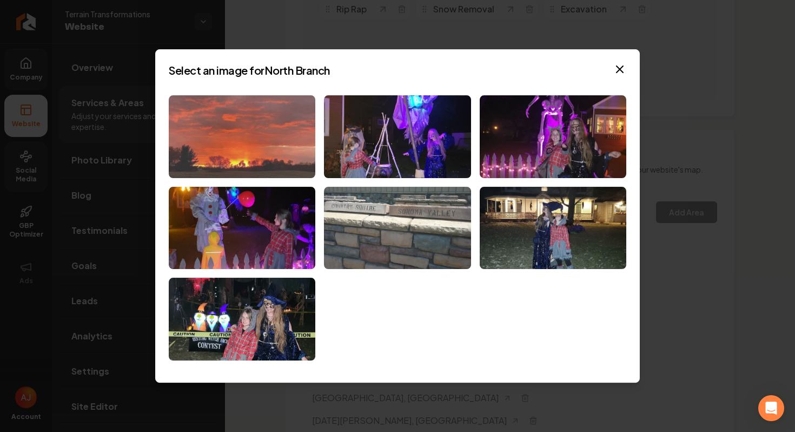
click at [266, 147] on img at bounding box center [242, 136] width 147 height 83
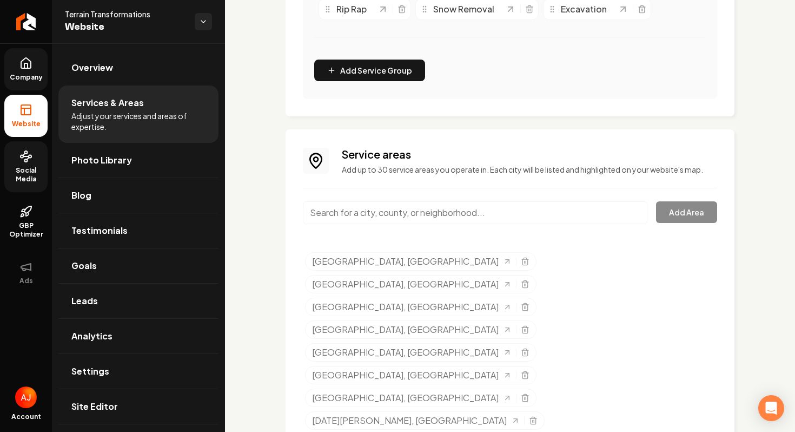
click at [363, 217] on input "Main content area" at bounding box center [475, 212] width 345 height 23
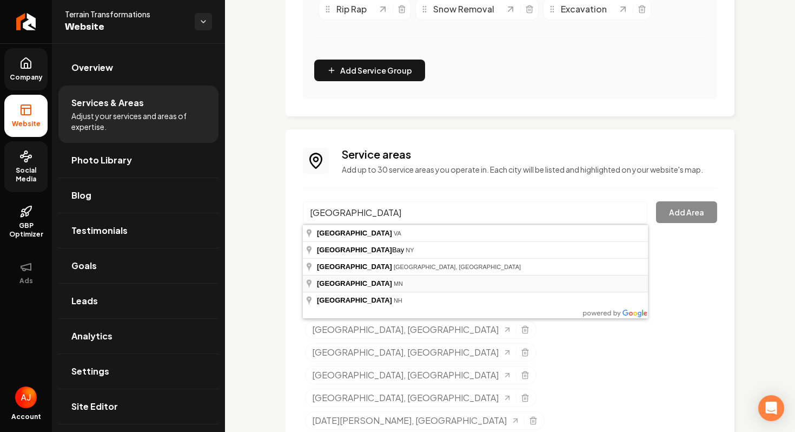
type input "[GEOGRAPHIC_DATA], [GEOGRAPHIC_DATA]"
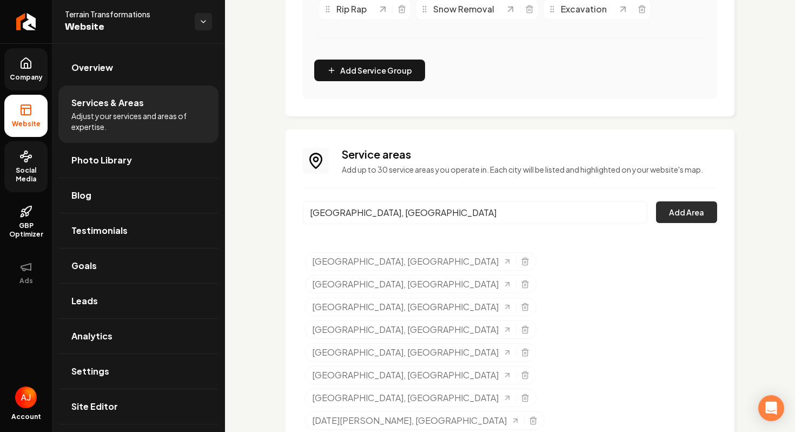
click at [698, 206] on button "Add Area" at bounding box center [686, 212] width 61 height 22
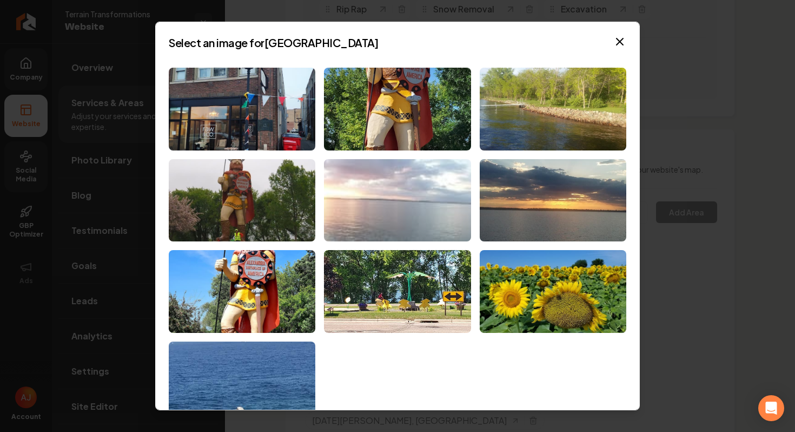
click at [394, 195] on img at bounding box center [397, 200] width 147 height 83
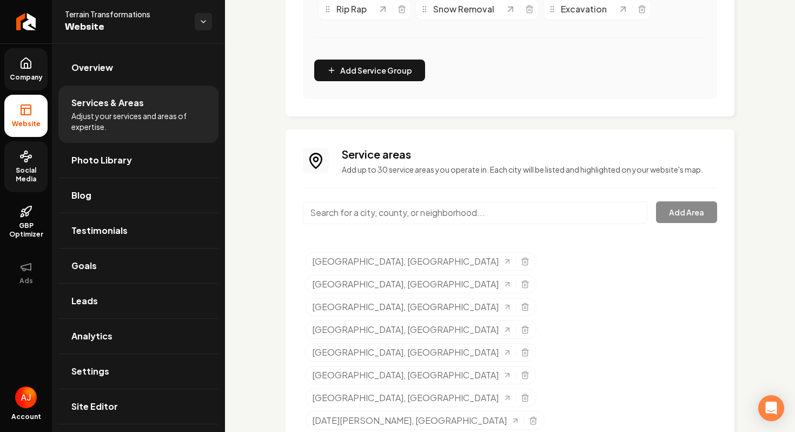
click at [333, 203] on input "Main content area" at bounding box center [475, 212] width 345 height 23
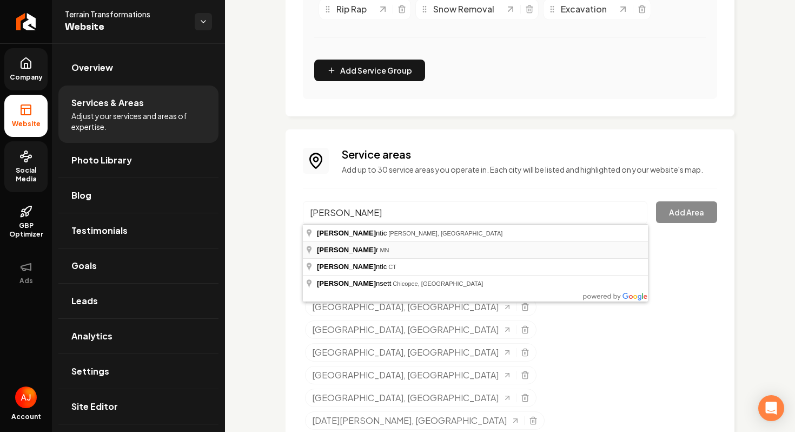
type input "[GEOGRAPHIC_DATA], [GEOGRAPHIC_DATA]"
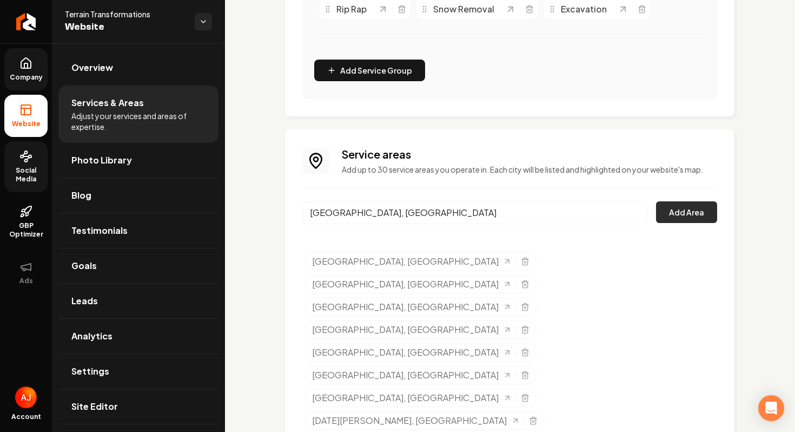
click at [685, 219] on button "Add Area" at bounding box center [686, 212] width 61 height 22
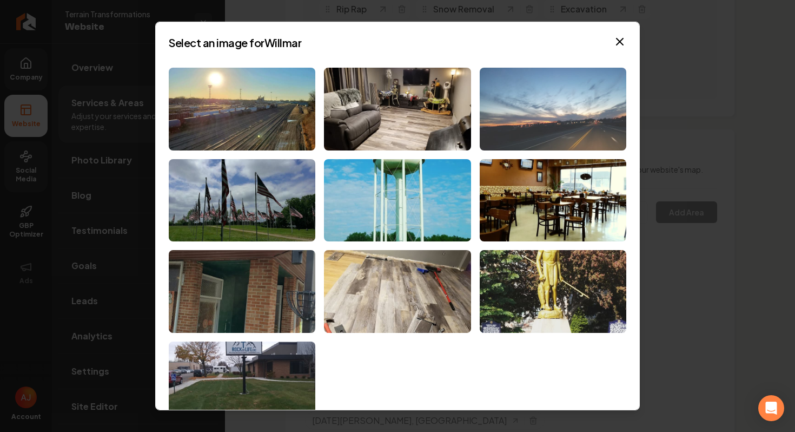
click at [544, 113] on img at bounding box center [553, 109] width 147 height 83
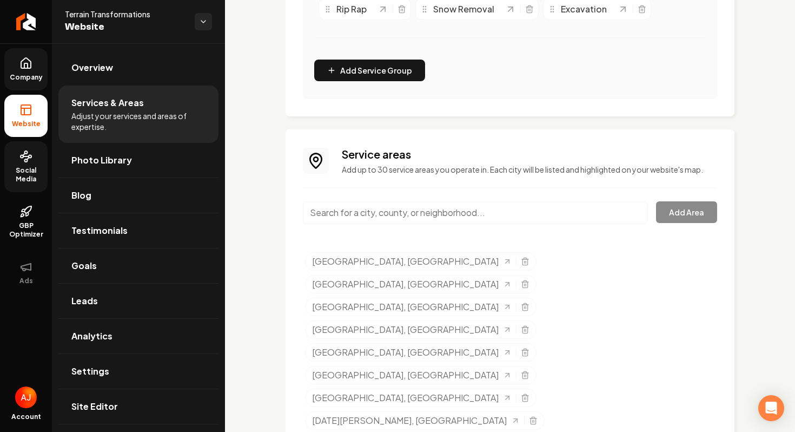
click at [367, 219] on input "Main content area" at bounding box center [475, 212] width 345 height 23
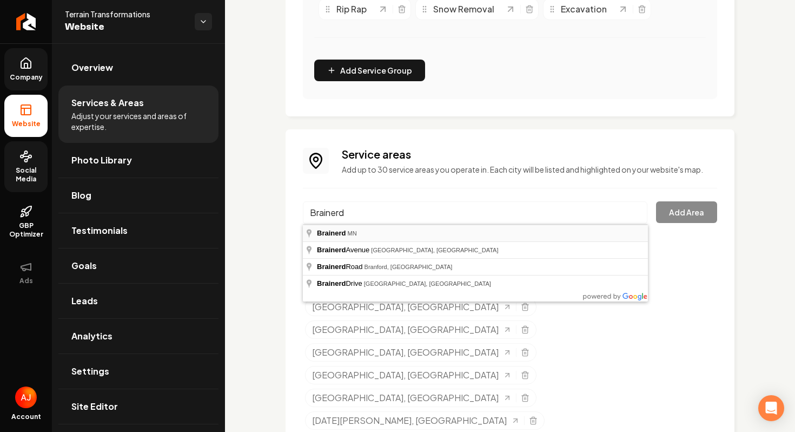
type input "[GEOGRAPHIC_DATA], [GEOGRAPHIC_DATA]"
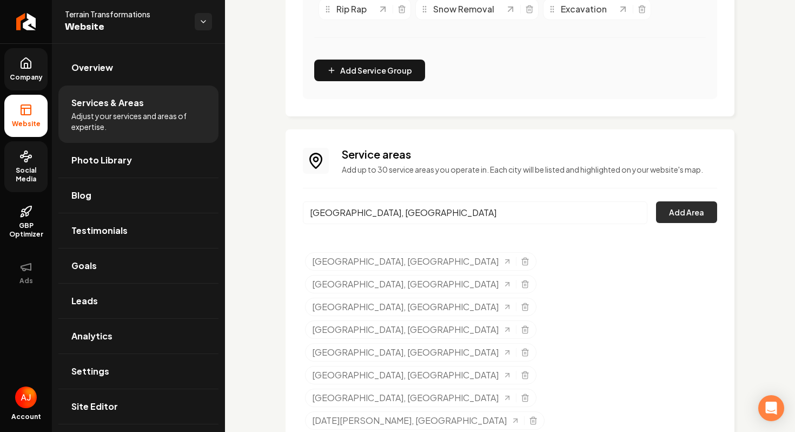
click at [671, 216] on button "Add Area" at bounding box center [686, 212] width 61 height 22
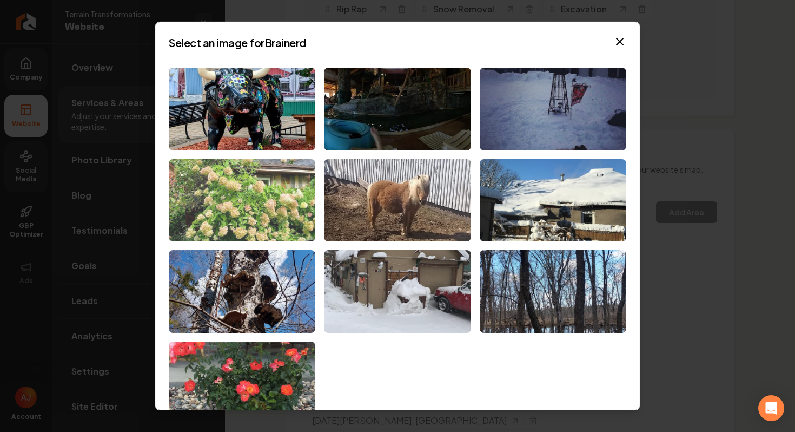
click at [243, 201] on img at bounding box center [242, 200] width 147 height 83
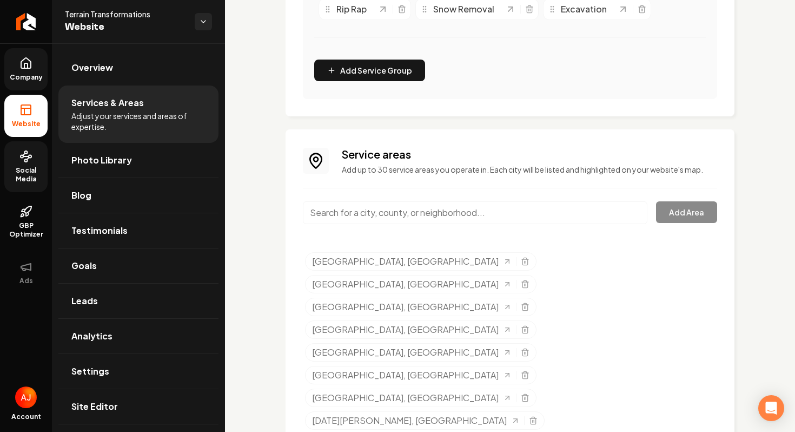
click at [382, 220] on input "Main content area" at bounding box center [475, 212] width 345 height 23
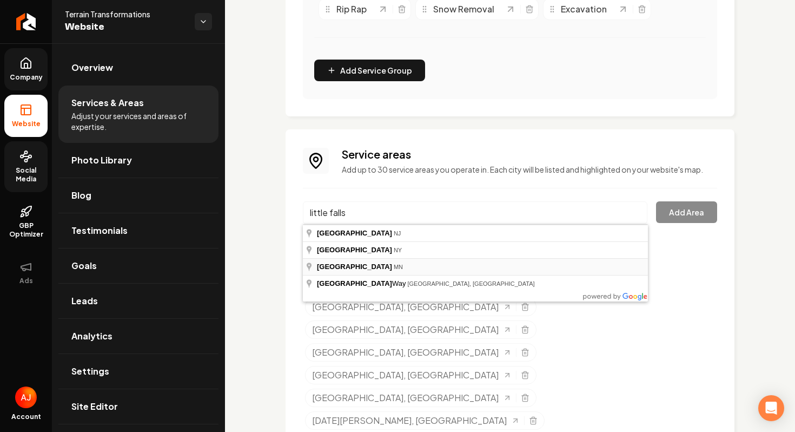
type input "[GEOGRAPHIC_DATA], [GEOGRAPHIC_DATA]"
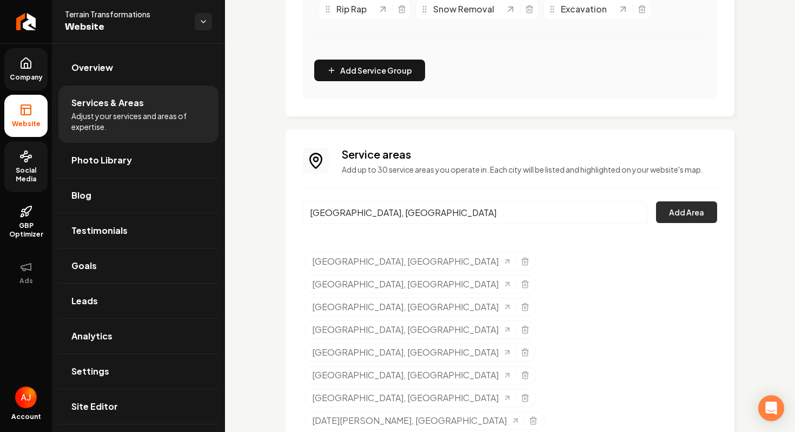
click at [677, 213] on button "Add Area" at bounding box center [686, 212] width 61 height 22
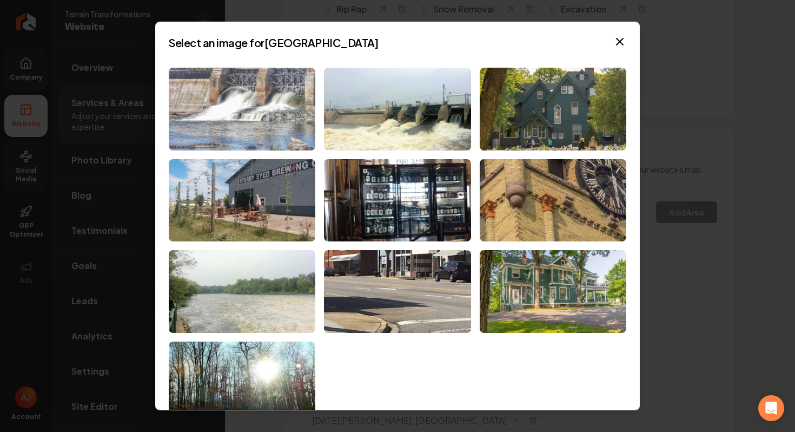
click at [230, 125] on img at bounding box center [242, 109] width 147 height 83
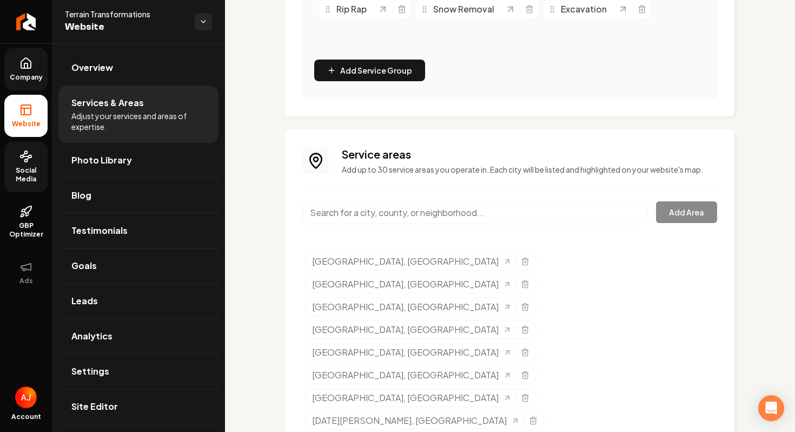
scroll to position [0, 0]
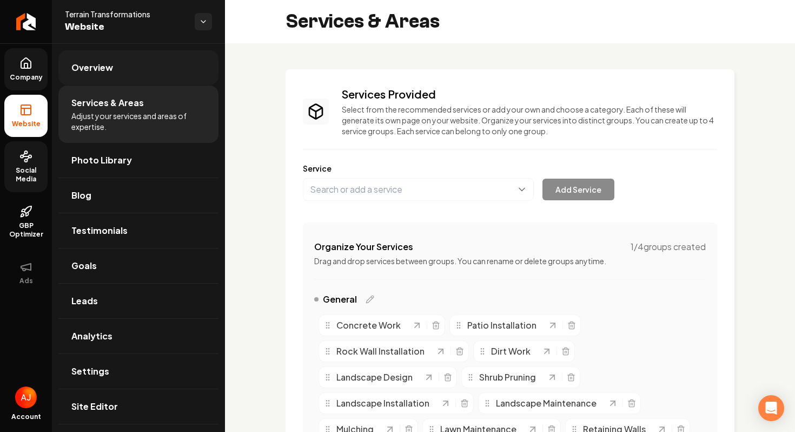
click at [86, 82] on link "Overview" at bounding box center [138, 67] width 160 height 35
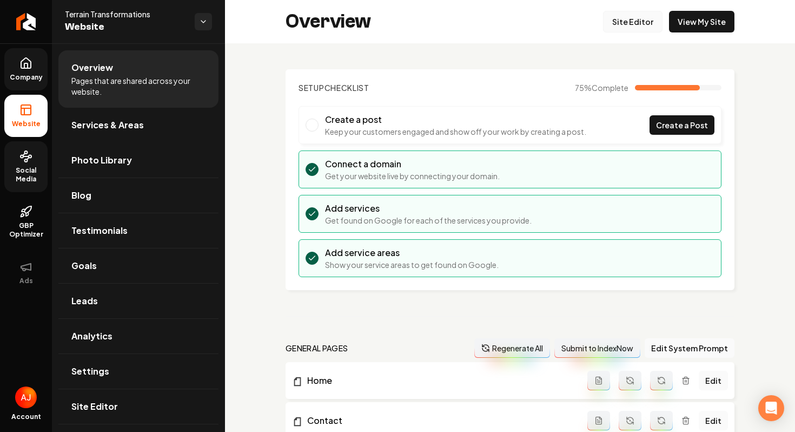
click at [620, 25] on link "Site Editor" at bounding box center [633, 22] width 60 height 22
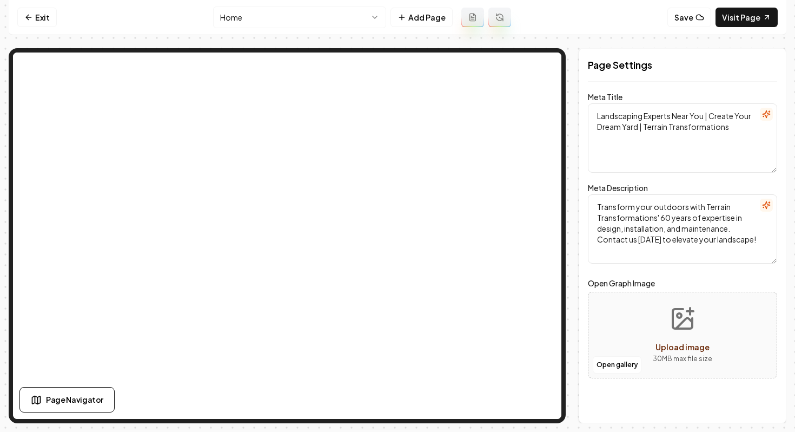
click at [287, 19] on html "Computer Required This feature is only available on a computer. Please switch t…" at bounding box center [397, 216] width 795 height 432
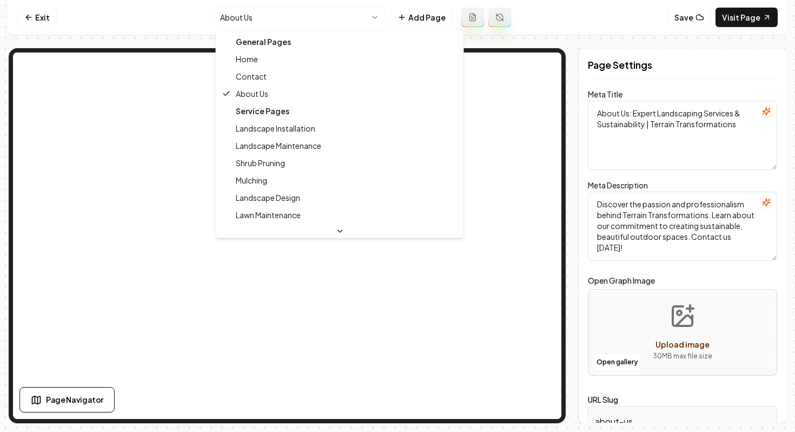
click at [260, 15] on html "Computer Required This feature is only available on a computer. Please switch t…" at bounding box center [397, 216] width 795 height 432
type textarea "Landscaping Experts Near You | Create Your Dream Yard | Terrain Transformations"
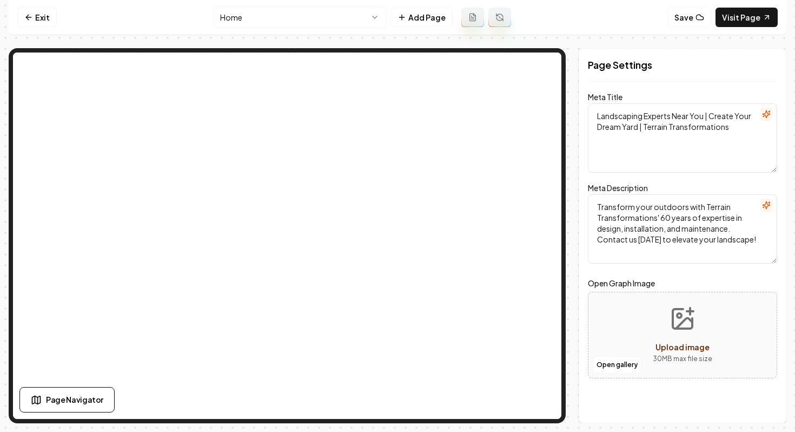
click at [668, 220] on textarea "Transform your outdoors with Terrain Transformations' 60 years of expertise in …" at bounding box center [682, 228] width 189 height 69
type textarea "Transform your outdoors with Terrain Transformations' 6 years of expertise in d…"
click at [755, 404] on button "Save" at bounding box center [761, 403] width 32 height 19
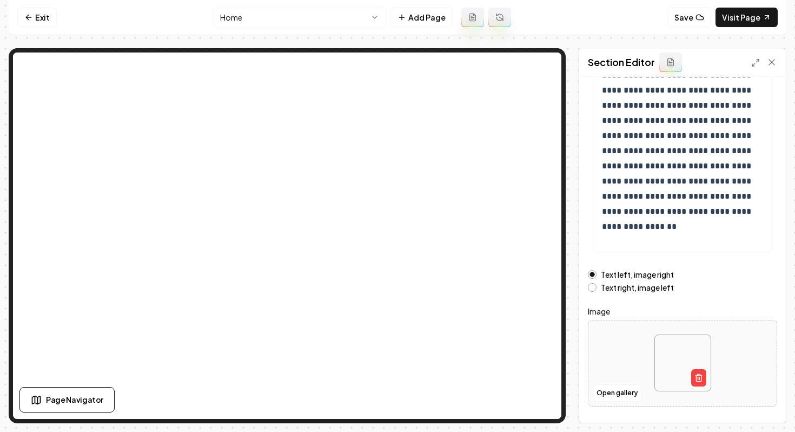
scroll to position [152, 0]
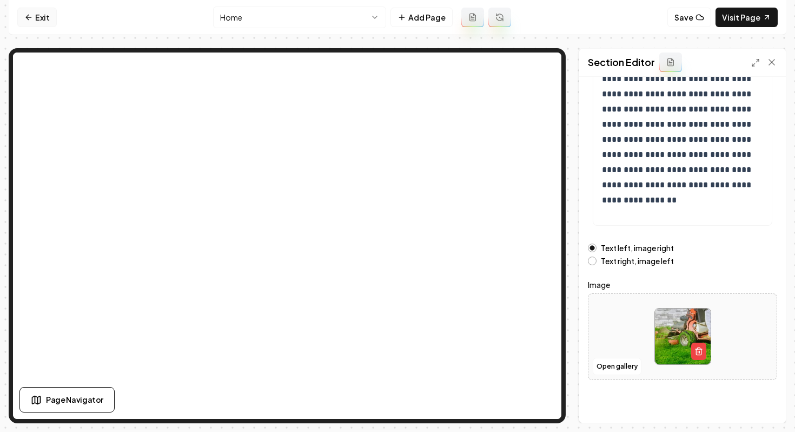
click at [31, 24] on link "Exit" at bounding box center [36, 17] width 39 height 19
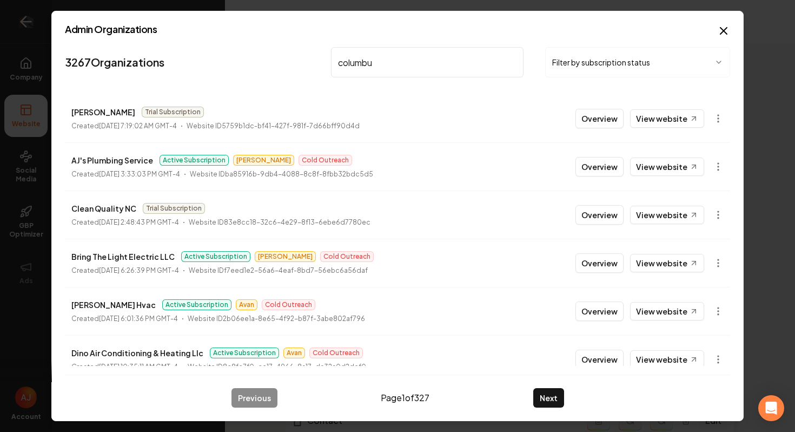
type input "columbus"
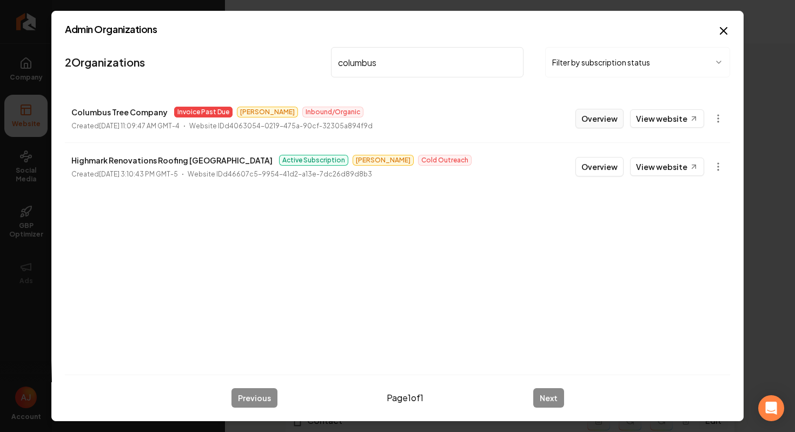
click at [594, 124] on button "Overview" at bounding box center [600, 118] width 48 height 19
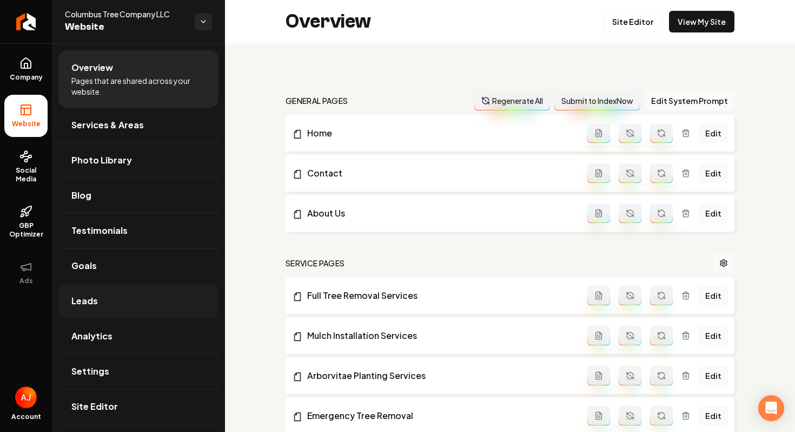
click at [131, 301] on link "Leads" at bounding box center [138, 300] width 160 height 35
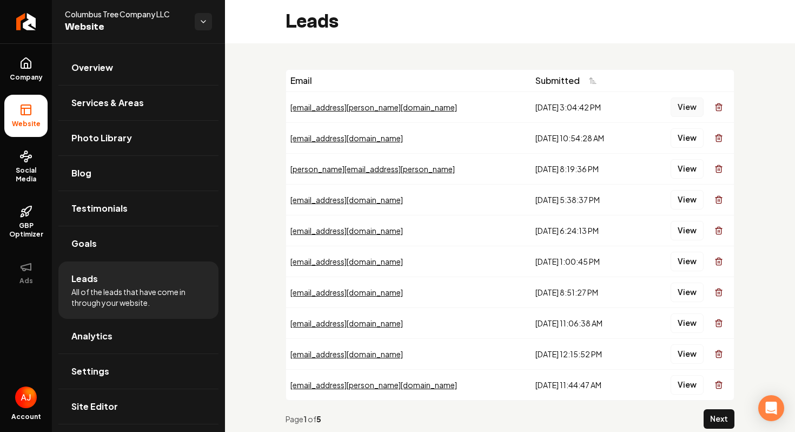
click at [687, 107] on button "View" at bounding box center [687, 106] width 33 height 19
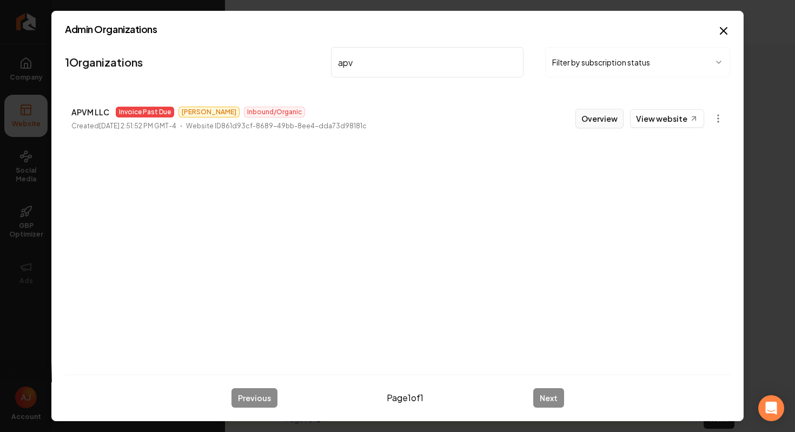
type input "apv"
click at [609, 120] on button "Overview" at bounding box center [600, 118] width 48 height 19
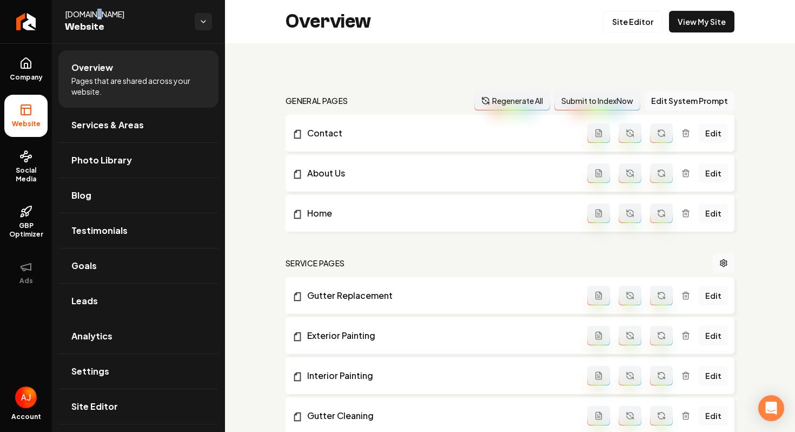
drag, startPoint x: 110, startPoint y: 12, endPoint x: 96, endPoint y: 12, distance: 13.5
click at [96, 12] on span "[DOMAIN_NAME]" at bounding box center [125, 14] width 121 height 11
click at [691, 23] on link "View My Site" at bounding box center [701, 22] width 65 height 22
click at [128, 306] on link "Leads" at bounding box center [138, 300] width 160 height 35
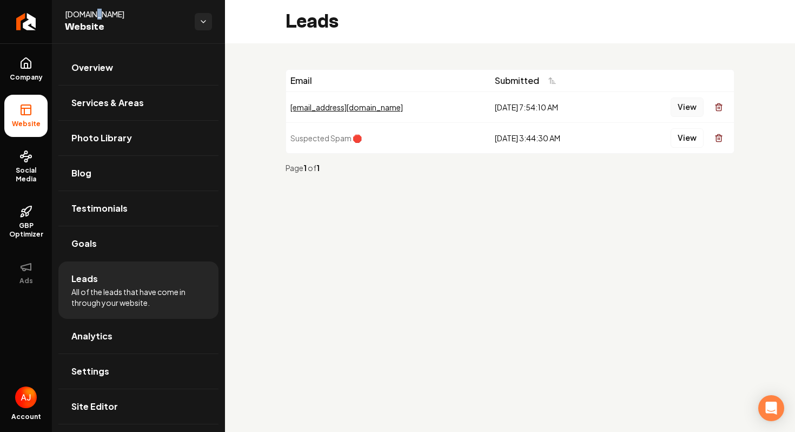
click at [689, 100] on button "View" at bounding box center [687, 106] width 33 height 19
click at [41, 73] on span "Company" at bounding box center [26, 77] width 42 height 9
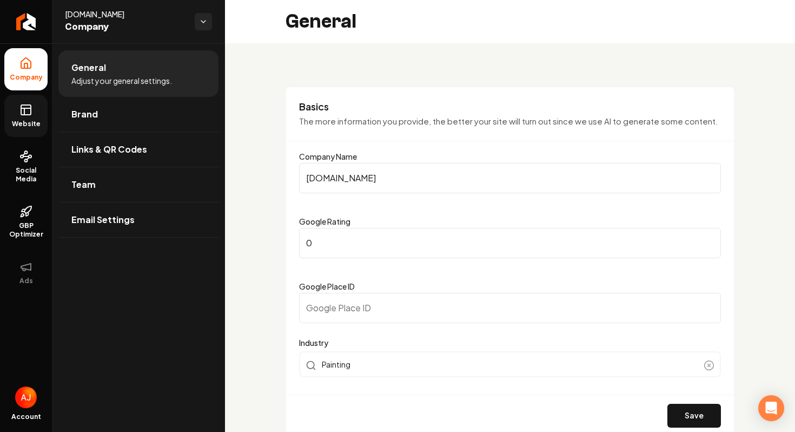
click at [26, 112] on icon at bounding box center [25, 109] width 13 height 13
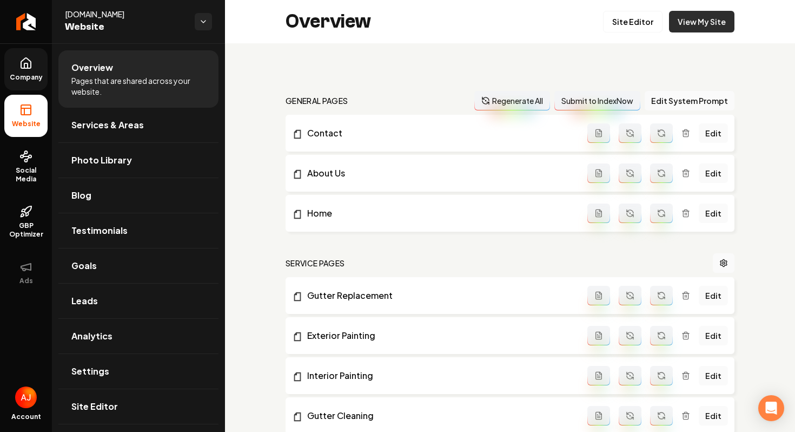
click at [699, 22] on link "View My Site" at bounding box center [701, 22] width 65 height 22
click at [689, 18] on link "View My Site" at bounding box center [701, 22] width 65 height 22
